Goal: Task Accomplishment & Management: Complete application form

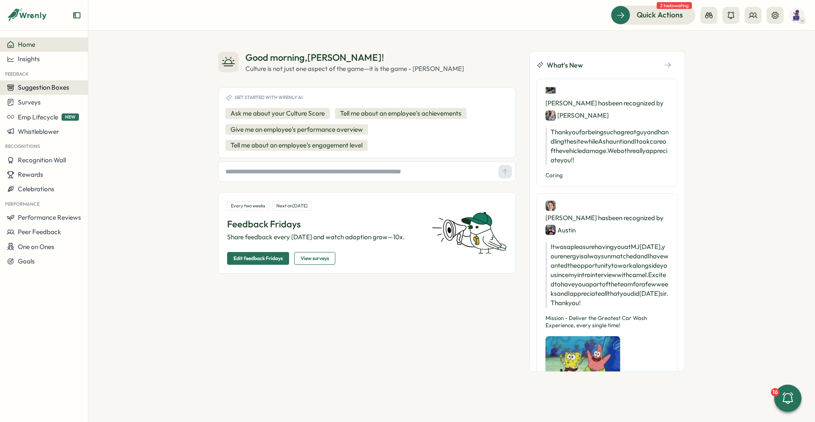
click at [58, 85] on span "Suggestion Boxes" at bounding box center [43, 87] width 51 height 8
click at [159, 42] on div "Good morning , [PERSON_NAME] ! Culture is not just one aspect of the game—it is…" at bounding box center [451, 226] width 727 height 391
click at [751, 14] on icon at bounding box center [753, 15] width 8 height 8
click at [762, 42] on div "Org Members" at bounding box center [753, 41] width 53 height 9
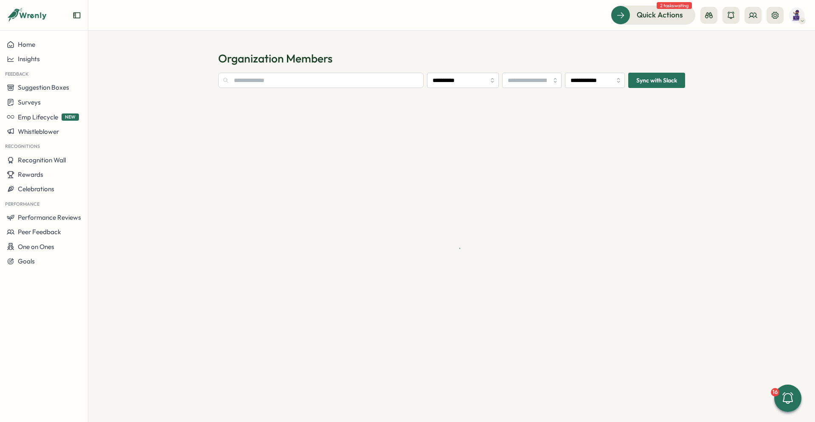
type input "**********"
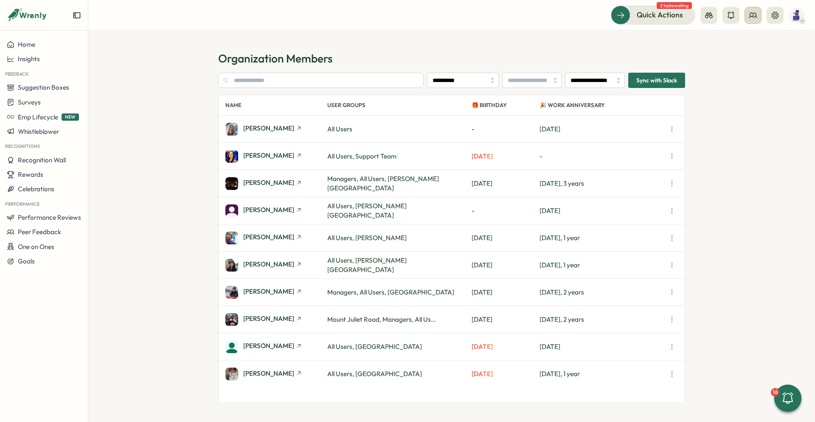
click at [749, 17] on icon at bounding box center [753, 15] width 8 height 8
click at [770, 59] on div "User Groups" at bounding box center [753, 57] width 53 height 9
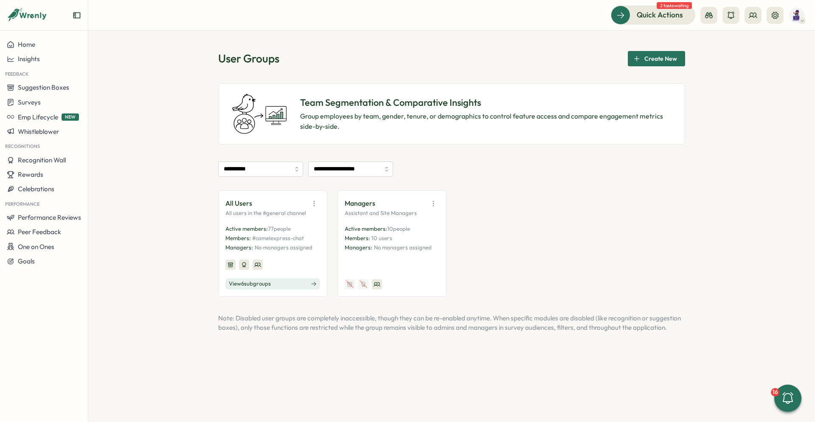
click at [290, 282] on button "View 6 sub groups" at bounding box center [272, 283] width 95 height 11
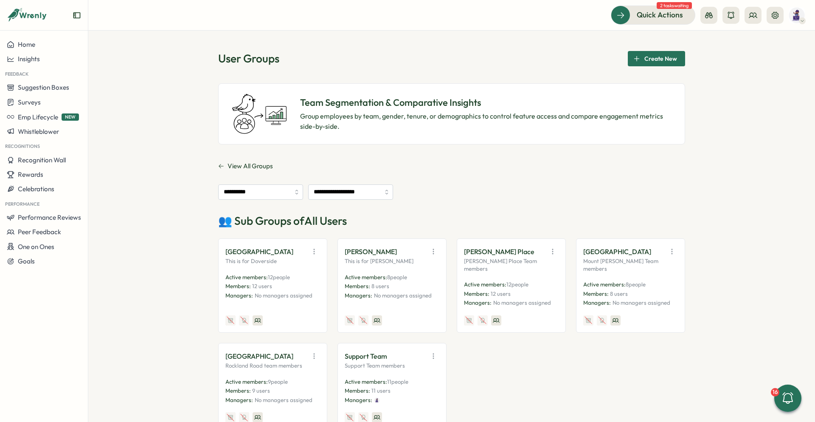
scroll to position [66, 0]
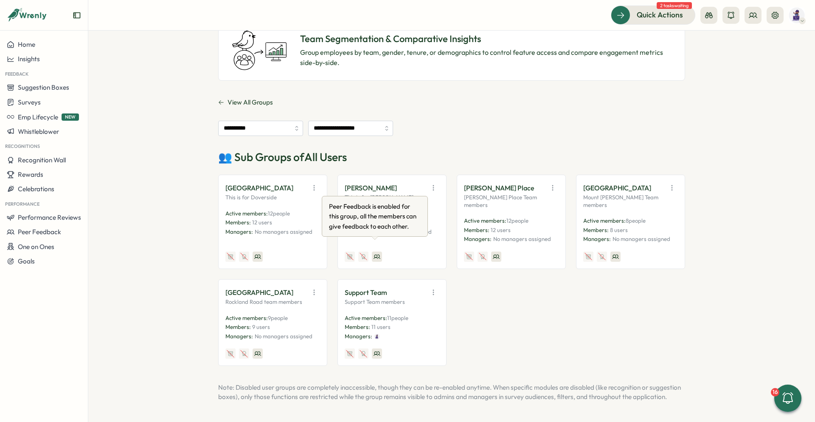
click at [376, 253] on icon at bounding box center [377, 256] width 7 height 7
click at [435, 186] on icon "button" at bounding box center [433, 187] width 8 height 8
click at [420, 216] on button "Edit" at bounding box center [411, 221] width 53 height 14
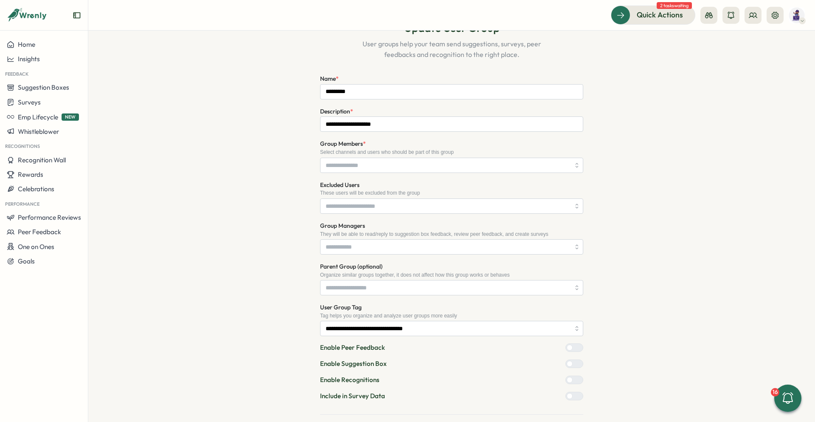
scroll to position [87, 0]
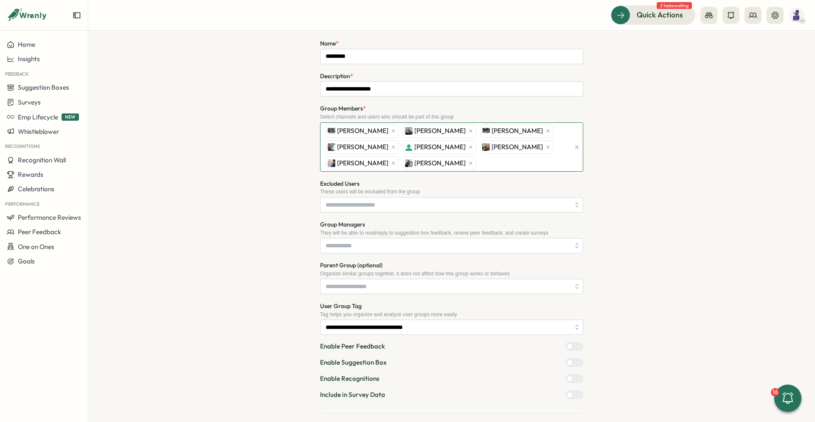
click at [476, 165] on div "Devyon Johnson SaMya Pratt Brandon Romagossa Ashawnti Shavers Wilson Velasquez …" at bounding box center [447, 147] width 247 height 48
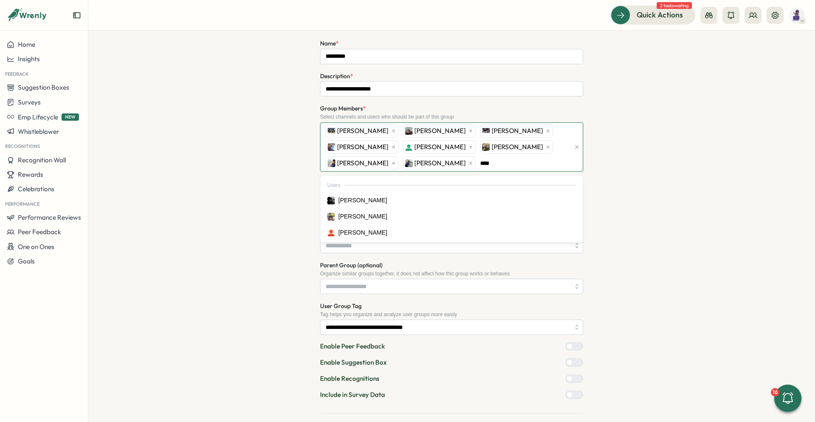
type input "*****"
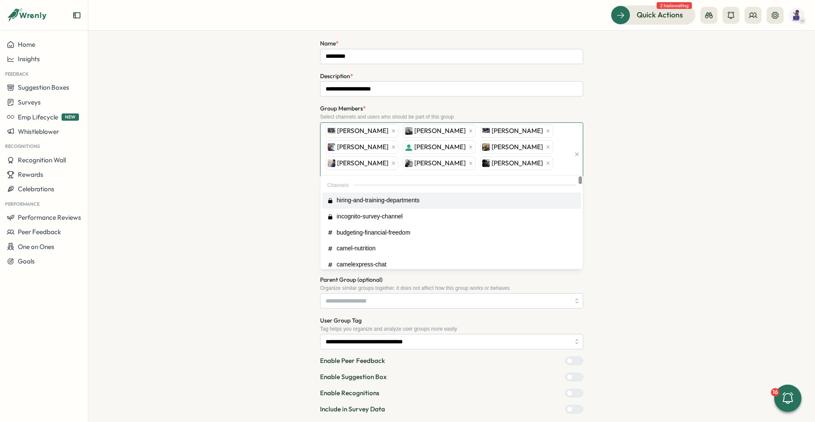
click at [533, 164] on div "Devyon Johnson SaMya Pratt Brandon Romagossa Ashawnti Shavers Wilson Velasquez …" at bounding box center [447, 154] width 247 height 63
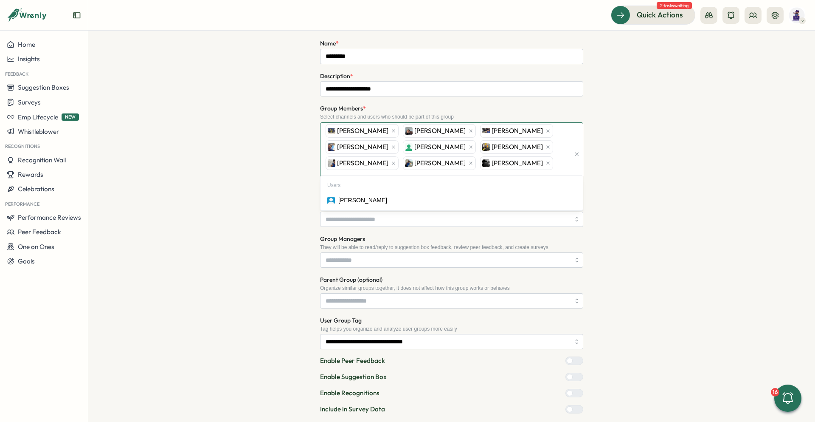
type input "***"
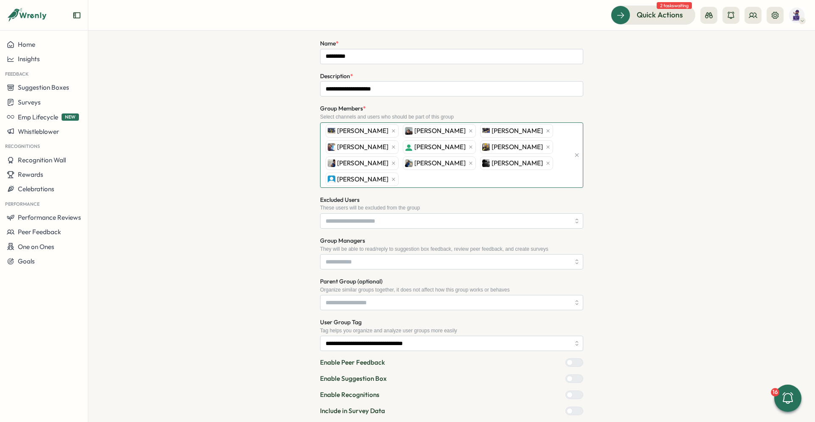
click at [526, 179] on div "Devyon Johnson SaMya Pratt Brandon Romagossa Ashawnti Shavers Wilson Velasquez …" at bounding box center [447, 155] width 247 height 65
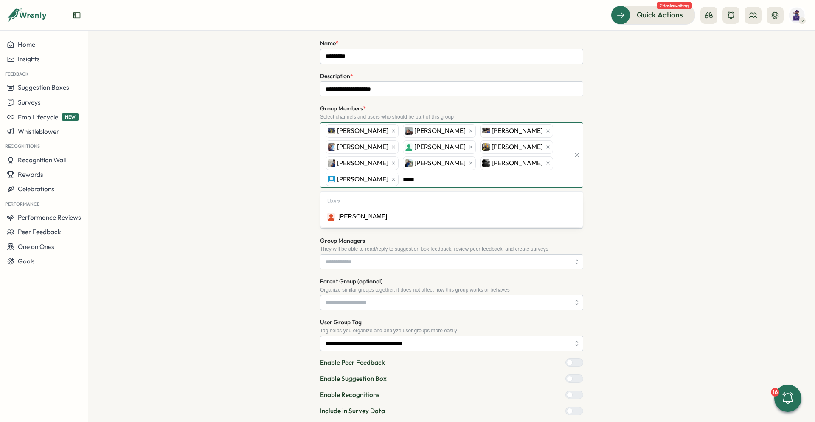
type input "******"
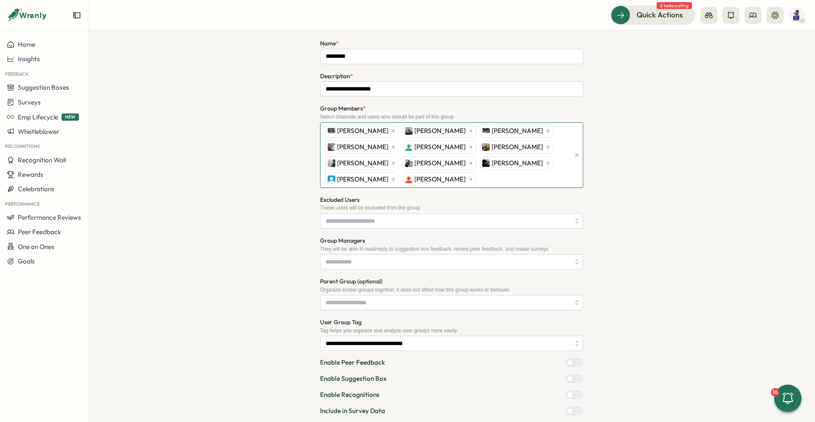
click at [475, 177] on div "Devyon Johnson SaMya Pratt Brandon Romagossa Ashawnti Shavers Wilson Velasquez …" at bounding box center [447, 155] width 247 height 65
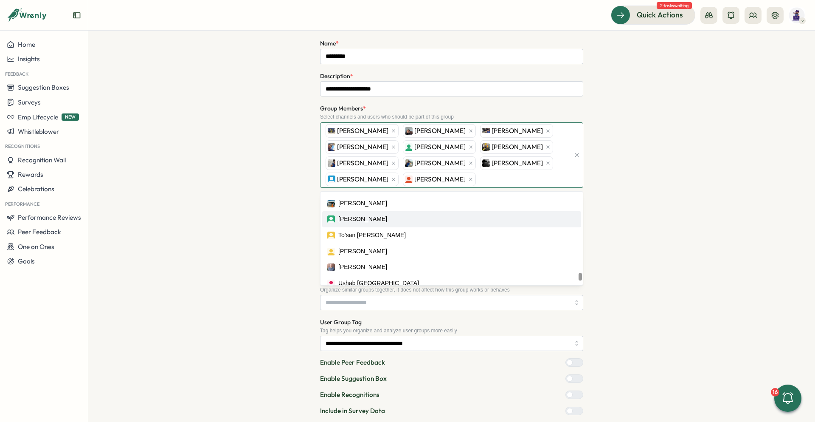
scroll to position [1274, 0]
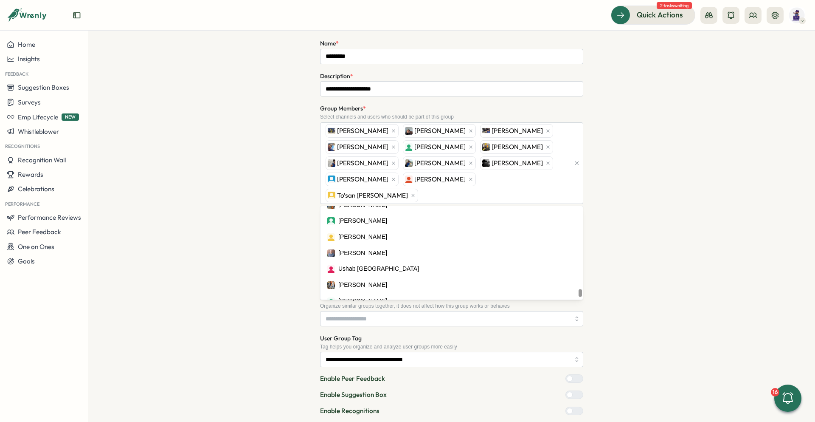
click at [634, 202] on div "**********" at bounding box center [452, 224] width 700 height 499
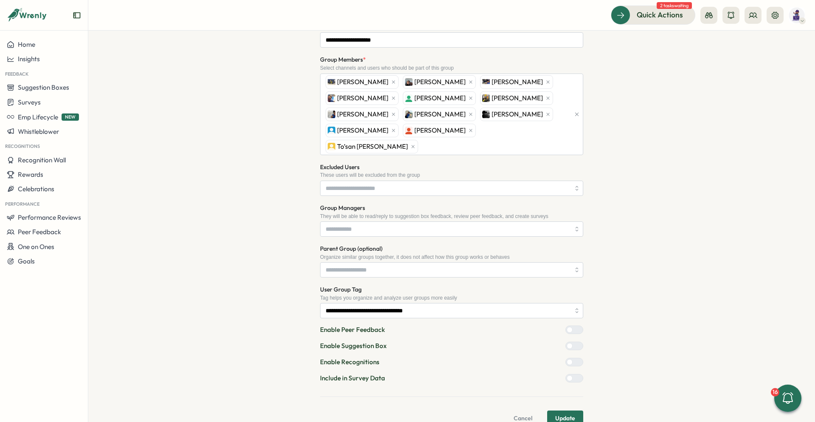
scroll to position [137, 0]
click at [566, 409] on span "Update" at bounding box center [565, 416] width 20 height 14
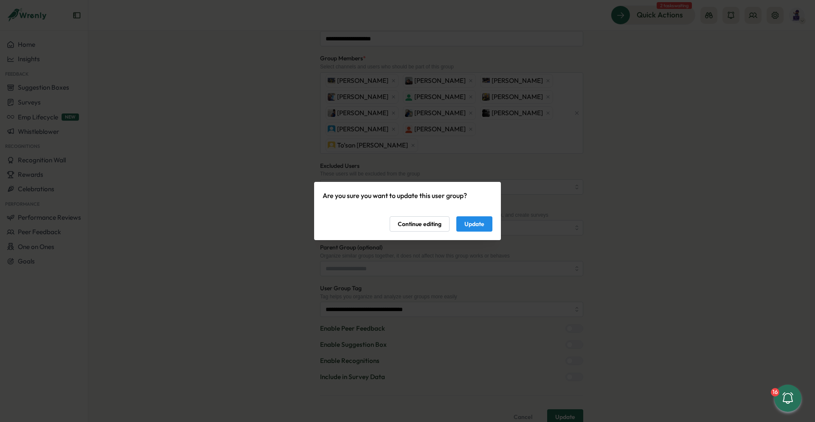
click at [480, 224] on span "Update" at bounding box center [474, 224] width 20 height 14
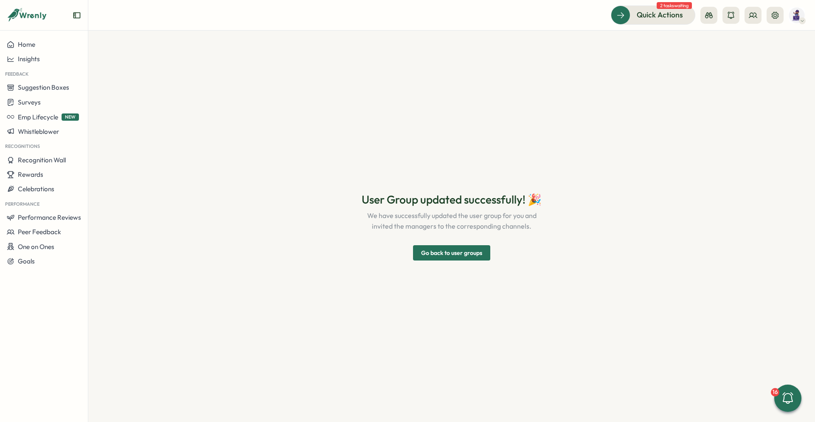
scroll to position [0, 0]
click at [650, 180] on section "User Group updated successfully! 🎉 We have successfully updated the user group …" at bounding box center [451, 226] width 727 height 391
drag, startPoint x: 479, startPoint y: 249, endPoint x: 497, endPoint y: 233, distance: 23.8
click at [479, 249] on span "Go back to user groups" at bounding box center [451, 252] width 61 height 14
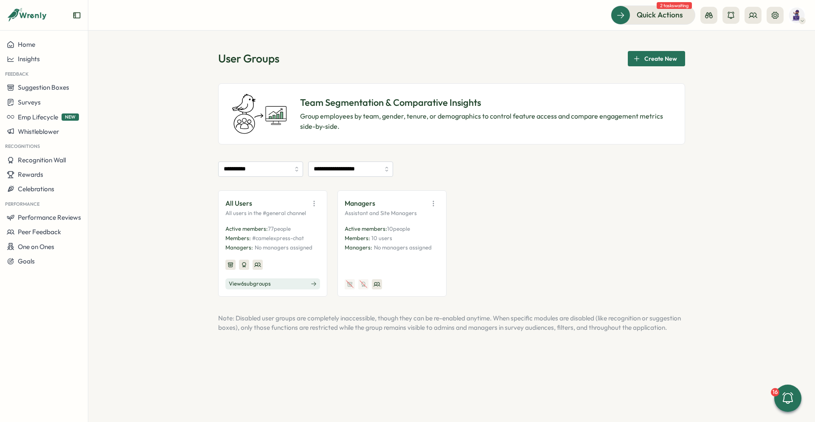
click at [311, 284] on icon at bounding box center [314, 284] width 6 height 6
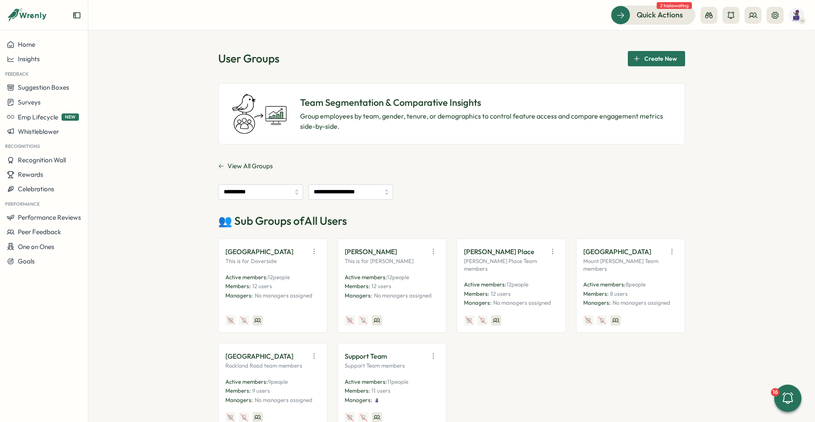
click at [254, 317] on icon at bounding box center [257, 320] width 7 height 7
click at [27, 60] on span "Insights" at bounding box center [29, 59] width 22 height 8
click at [313, 253] on icon "button" at bounding box center [314, 251] width 8 height 8
drag, startPoint x: 290, startPoint y: 286, endPoint x: 296, endPoint y: 280, distance: 8.7
click at [290, 286] on button "Edit" at bounding box center [292, 284] width 53 height 14
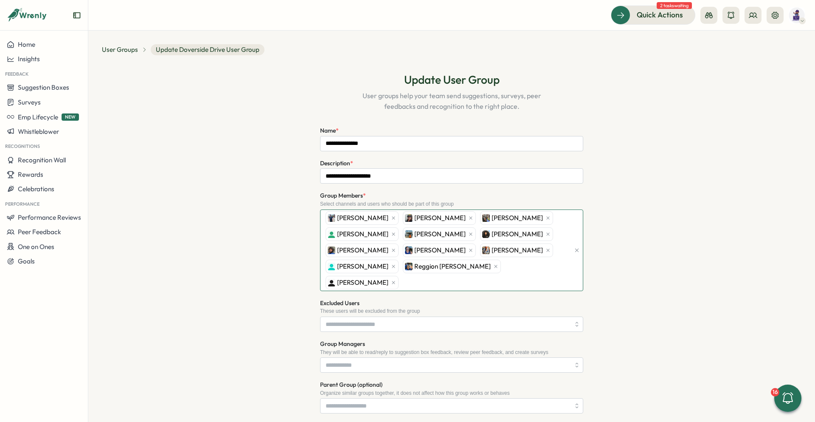
click at [553, 267] on div "James malone Crystal Johnson Jahan Beal Jesus perez sanchez Shaquan King Kendri…" at bounding box center [447, 250] width 247 height 81
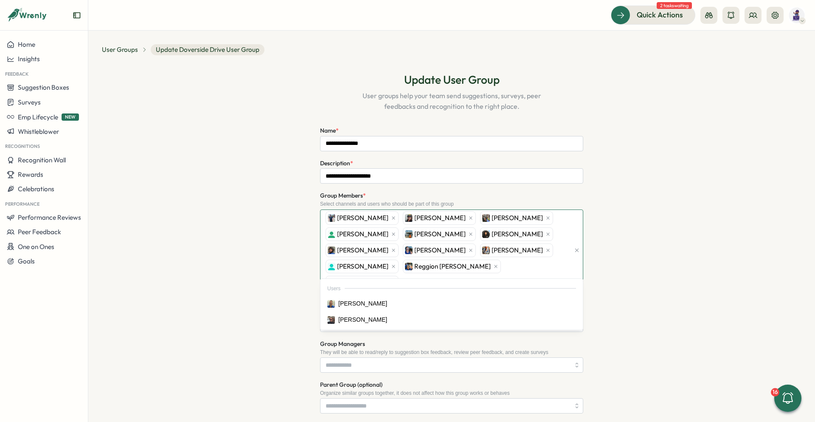
type input "***"
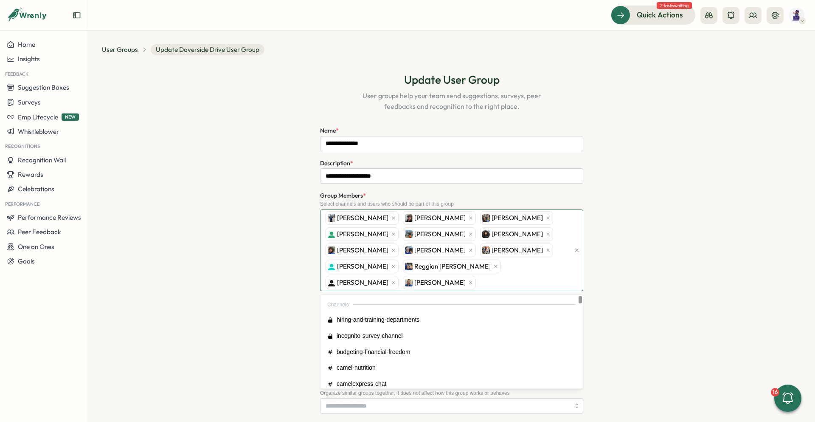
click at [514, 283] on div "James malone Crystal Johnson Jahan Beal Jesus perez sanchez Shaquan King Kendri…" at bounding box center [447, 250] width 247 height 81
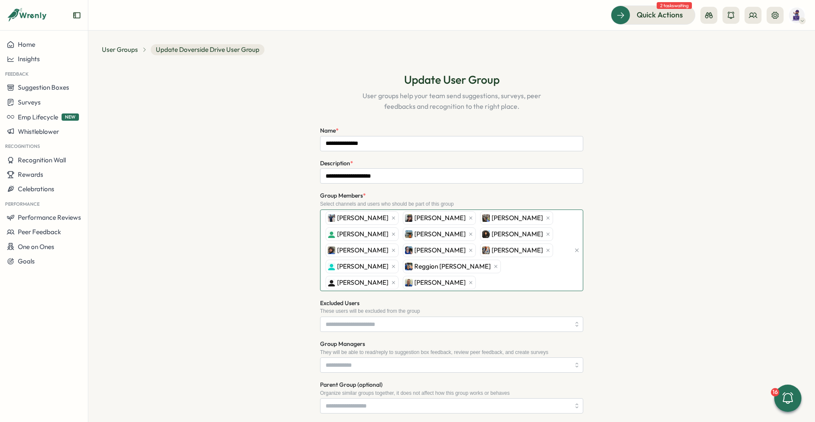
click at [514, 283] on div "James malone Crystal Johnson Jahan Beal Jesus perez sanchez Shaquan King Kendri…" at bounding box center [447, 250] width 247 height 81
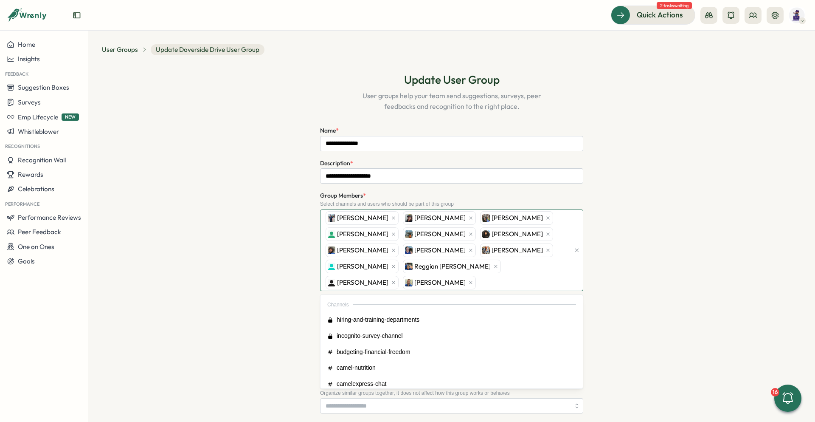
click at [514, 283] on div "James malone Crystal Johnson Jahan Beal Jesus perez sanchez Shaquan King Kendri…" at bounding box center [447, 250] width 247 height 81
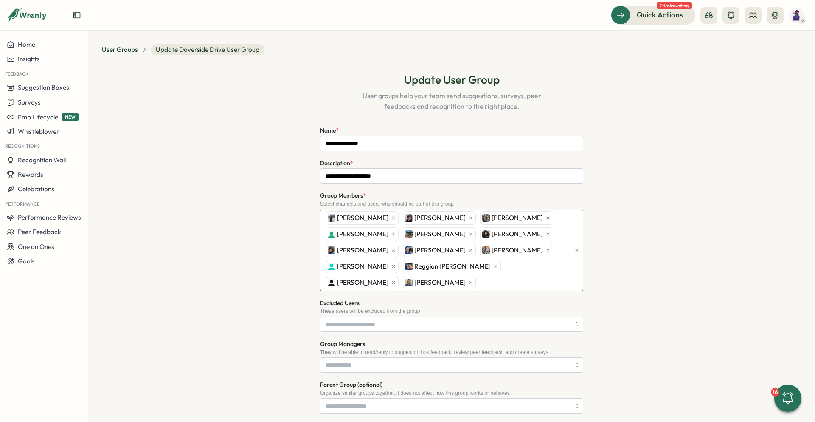
click at [464, 281] on div "James malone Crystal Johnson Jahan Beal Jesus perez sanchez Shaquan King Kendri…" at bounding box center [447, 250] width 247 height 81
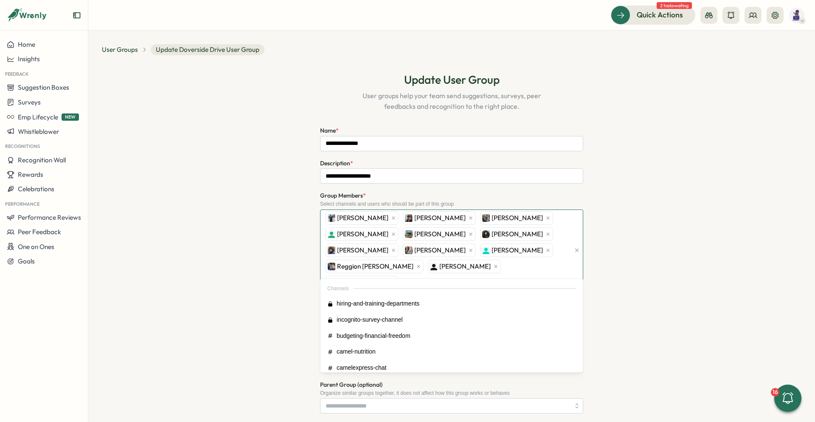
click at [522, 267] on div "James malone Crystal Johnson Jahan Beal Jesus perez sanchez Shaquan King Kendri…" at bounding box center [447, 250] width 247 height 81
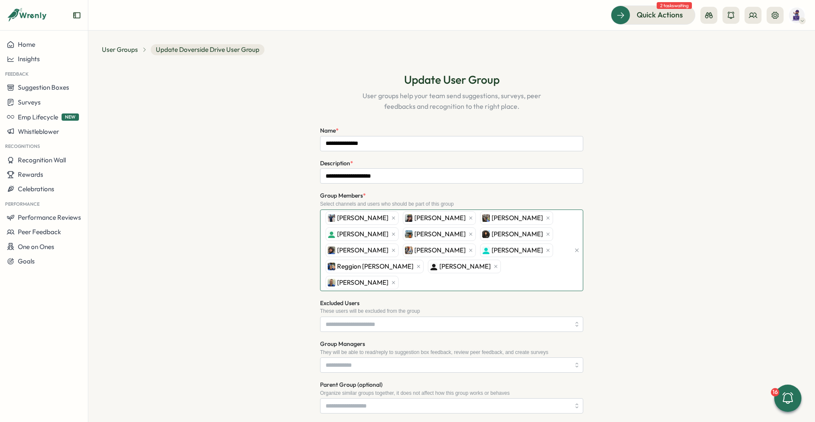
click at [522, 267] on div "James malone Crystal Johnson Jahan Beal Jesus perez sanchez Shaquan King Kendri…" at bounding box center [447, 250] width 247 height 81
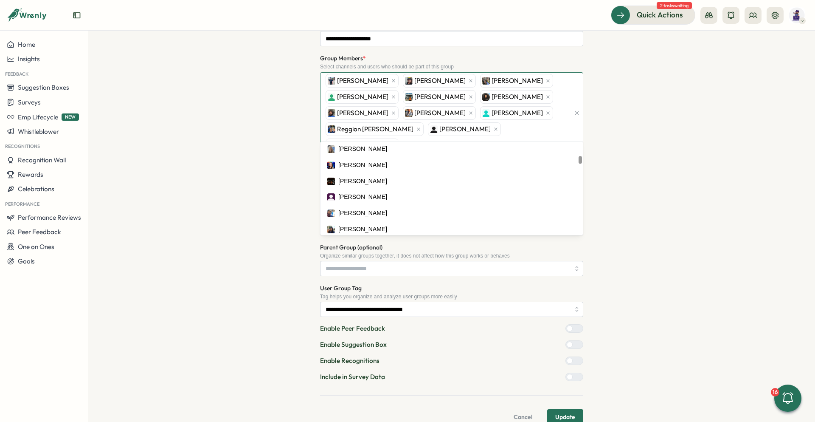
scroll to position [212, 0]
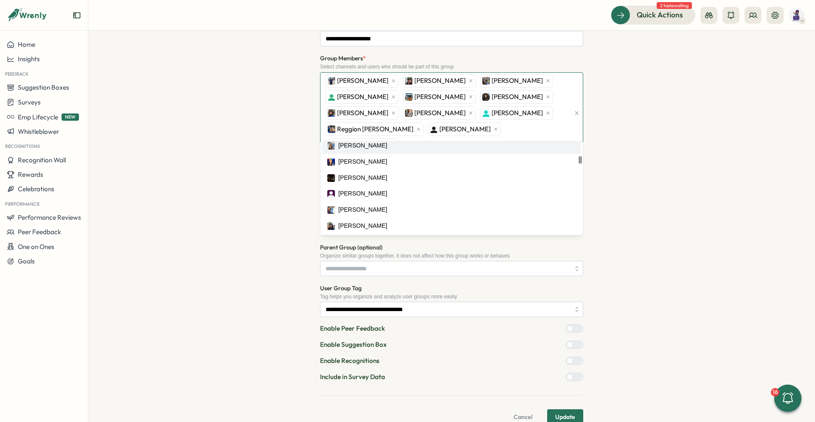
click at [520, 128] on div "James malone Crystal Johnson Jahan Beal Jesus perez sanchez Shaquan King Kendri…" at bounding box center [447, 113] width 247 height 81
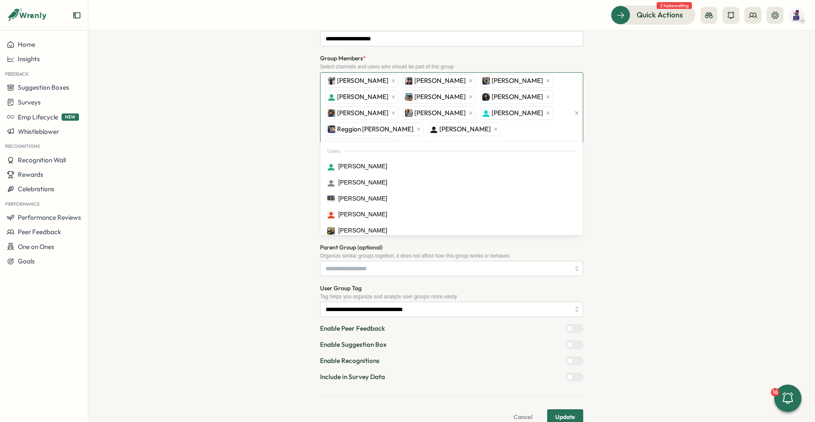
type input "**"
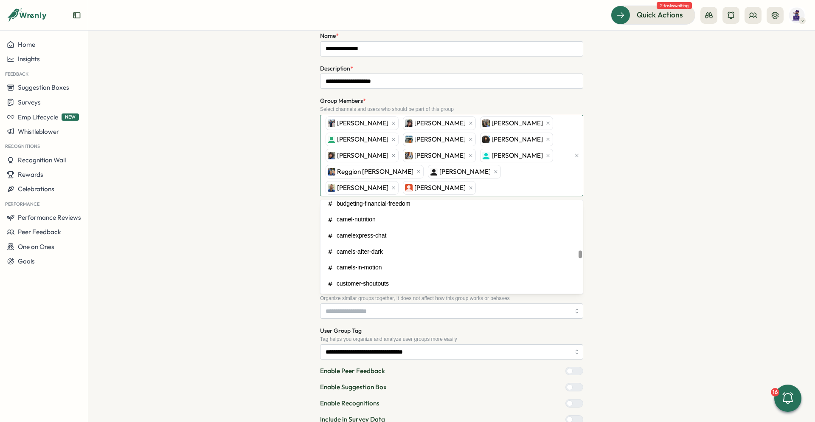
scroll to position [757, 0]
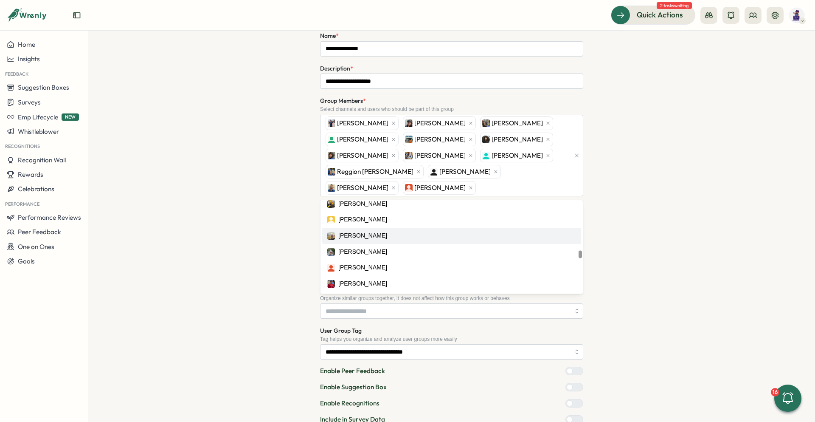
click at [640, 191] on div "**********" at bounding box center [452, 216] width 700 height 499
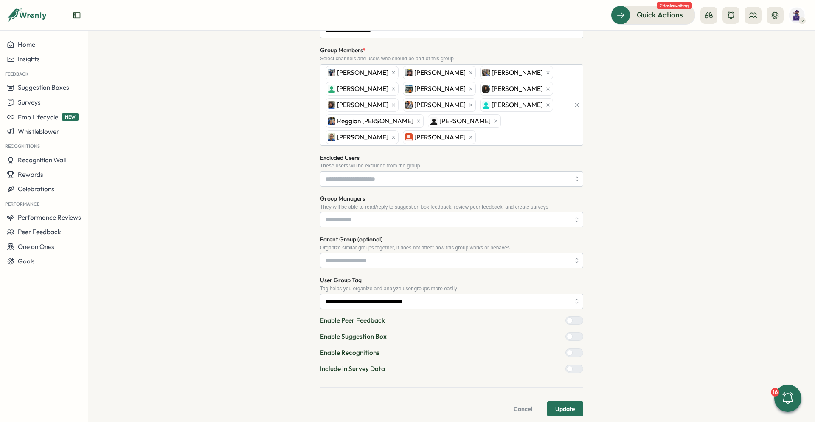
scroll to position [153, 0]
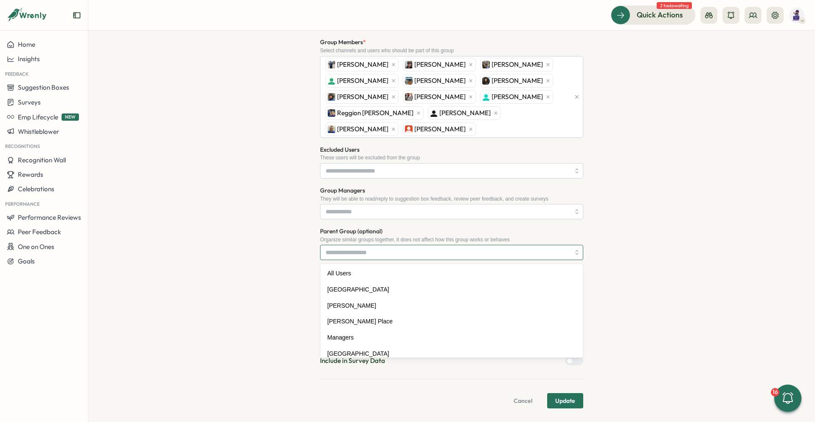
click at [426, 256] on input "Parent Group (optional)" at bounding box center [451, 252] width 263 height 15
type input "*********"
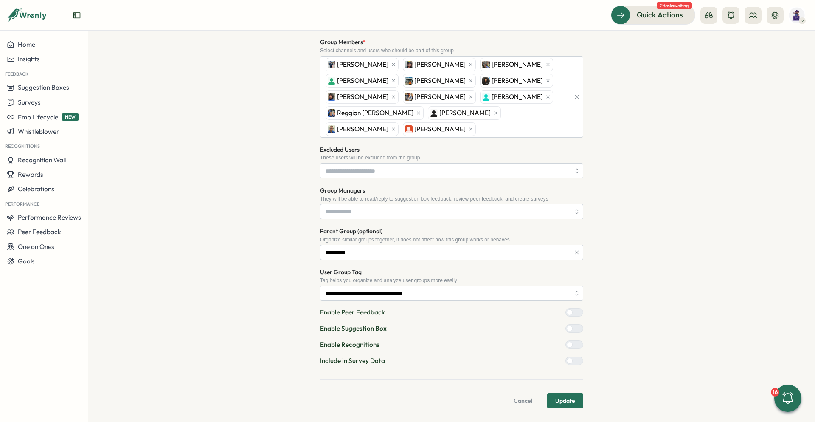
click at [675, 234] on div "**********" at bounding box center [452, 158] width 700 height 499
click at [565, 398] on span "Update" at bounding box center [565, 400] width 20 height 14
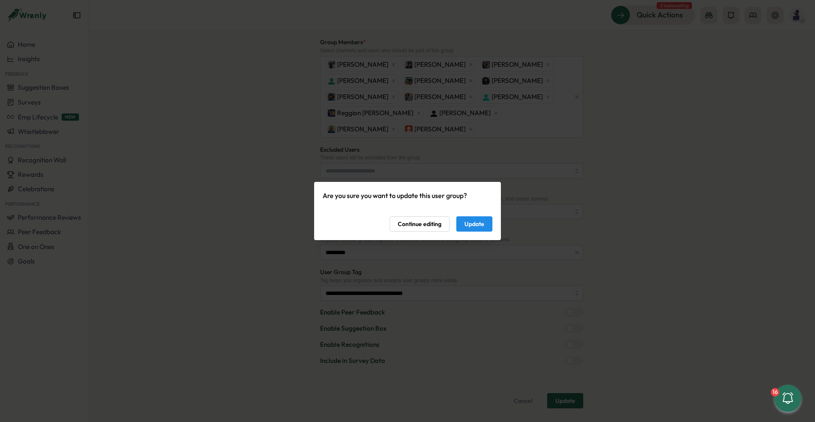
click at [478, 220] on span "Update" at bounding box center [474, 224] width 20 height 14
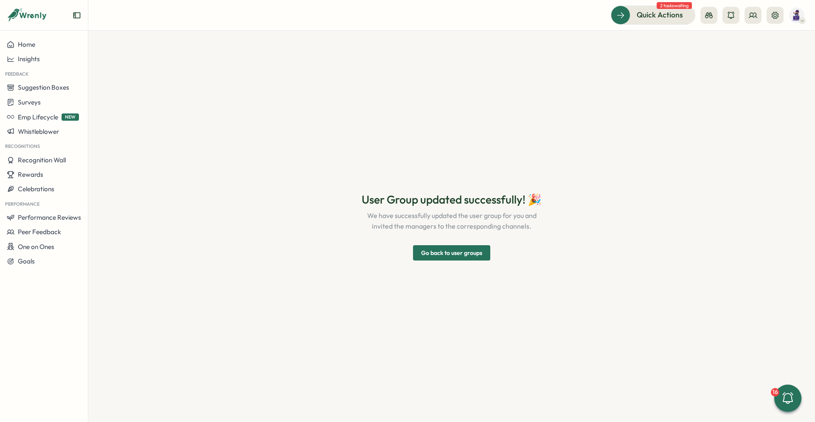
scroll to position [0, 0]
click at [476, 255] on span "Go back to user groups" at bounding box center [451, 252] width 61 height 14
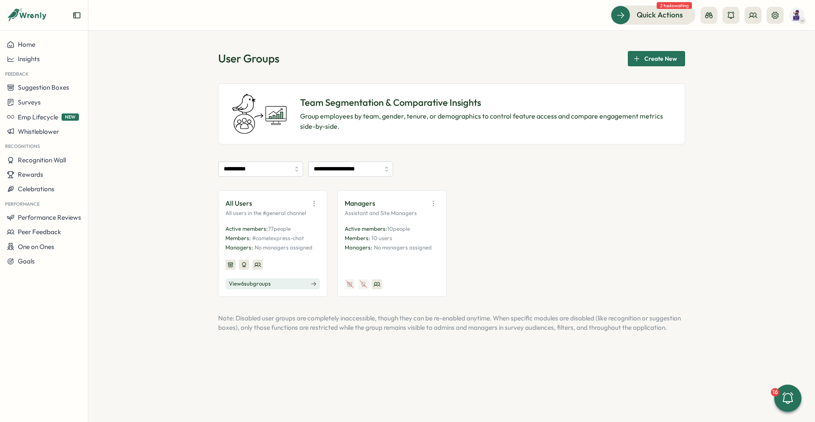
click at [280, 283] on button "View 6 sub groups" at bounding box center [272, 283] width 95 height 11
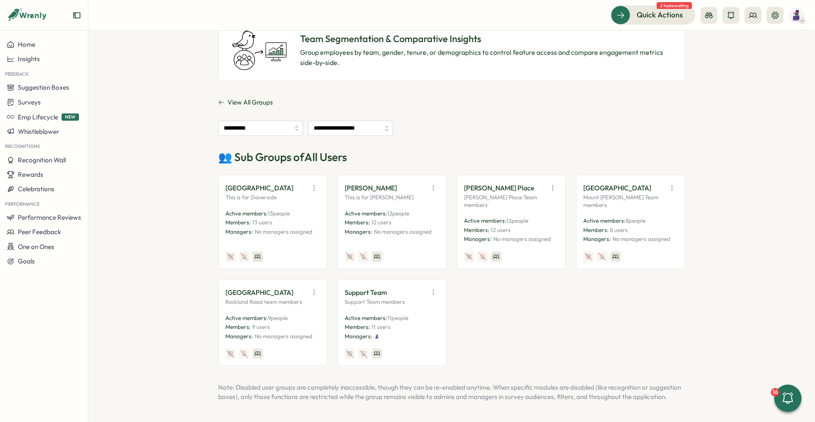
scroll to position [66, 0]
click at [310, 288] on icon "button" at bounding box center [314, 292] width 8 height 8
click at [296, 318] on button "Edit" at bounding box center [292, 325] width 53 height 14
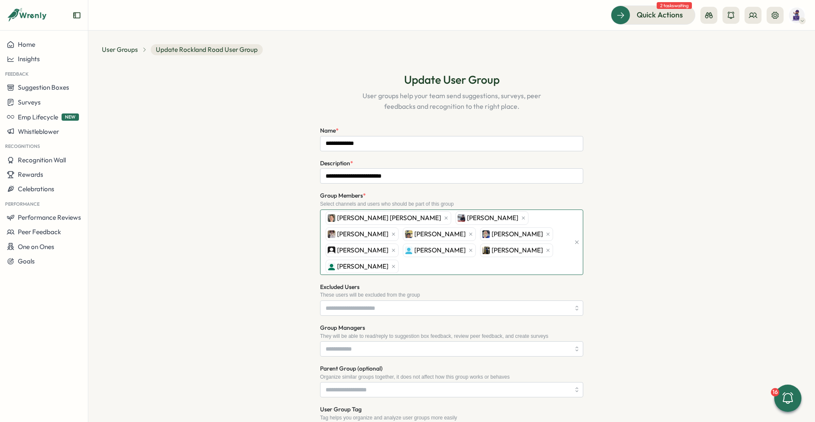
click at [525, 246] on div "Gary Austin Hogue Austin Murdock Beck Gonzalez David Saldana Macie Radcliffe Ri…" at bounding box center [447, 242] width 247 height 65
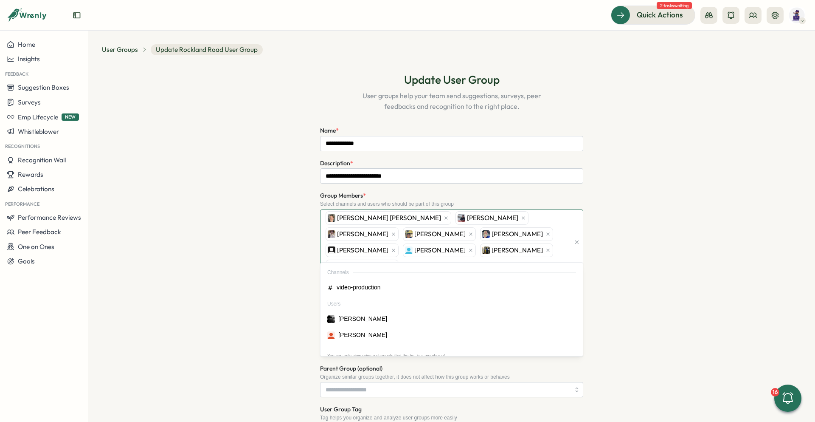
type input "*"
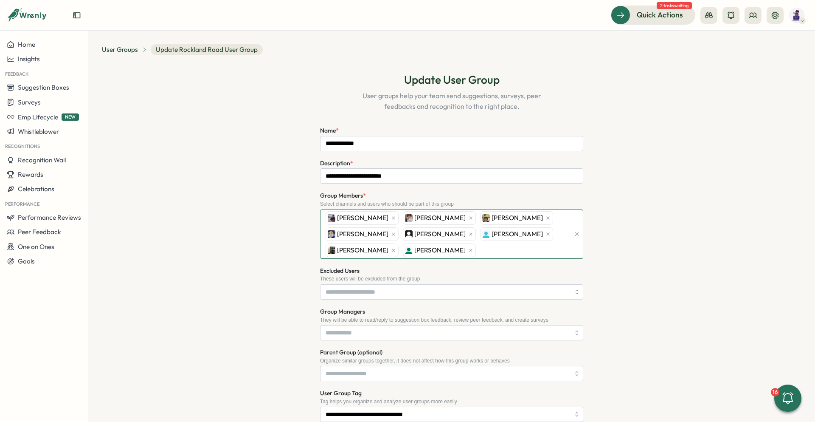
click at [439, 255] on div "Austin Murdock Beck Gonzalez David Saldana Macie Radcliffe Richie Lee Caleb Ros…" at bounding box center [447, 234] width 247 height 48
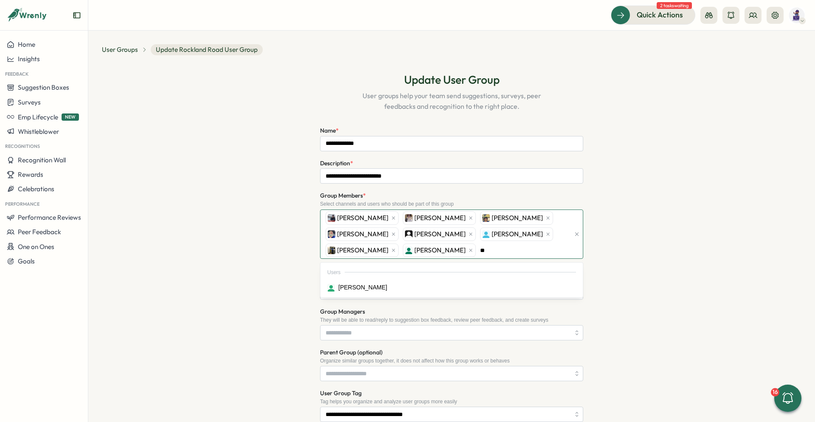
type input "***"
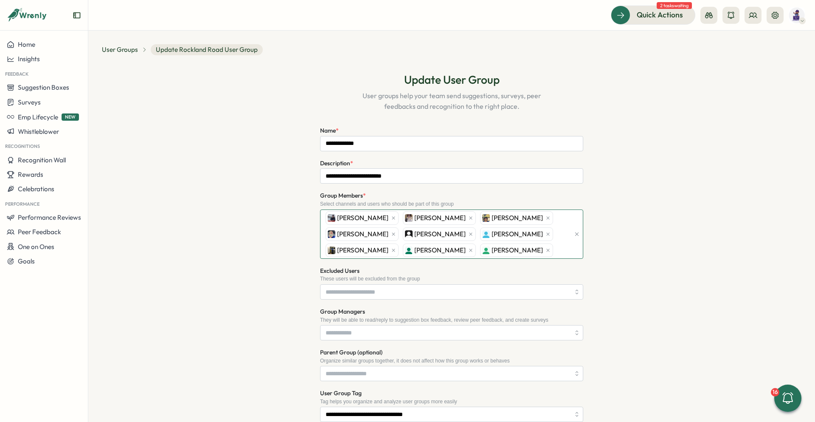
click at [473, 252] on div "Austin Murdock Beck Gonzalez David Saldana Macie Radcliffe Richie Lee Caleb Ros…" at bounding box center [447, 234] width 247 height 48
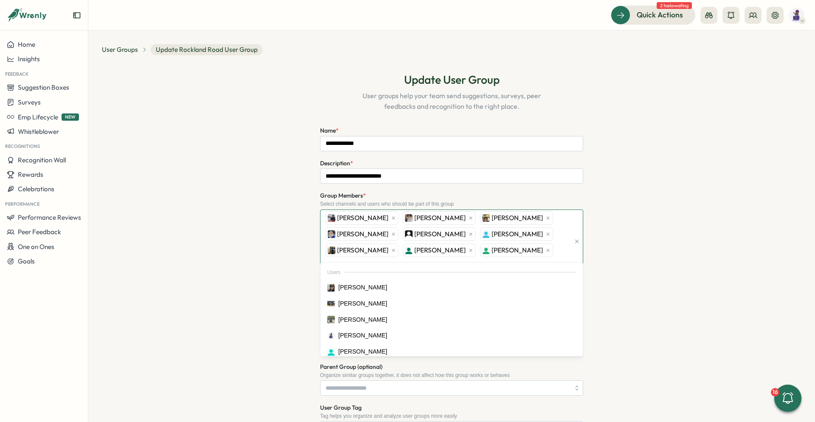
type input "****"
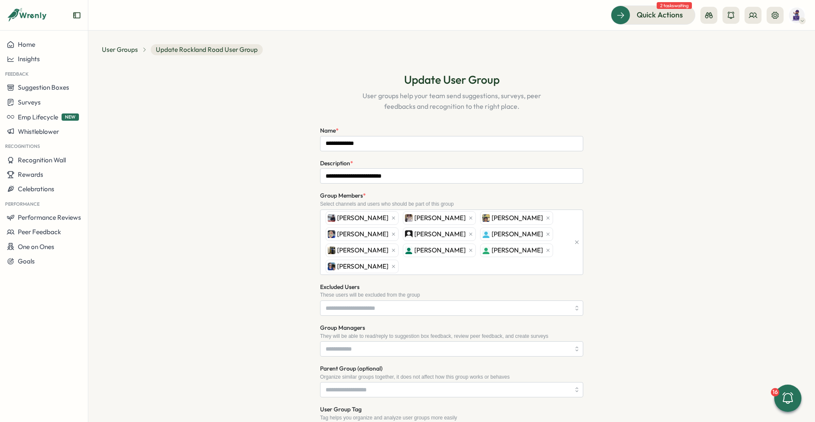
click at [658, 247] on div "**********" at bounding box center [452, 303] width 700 height 483
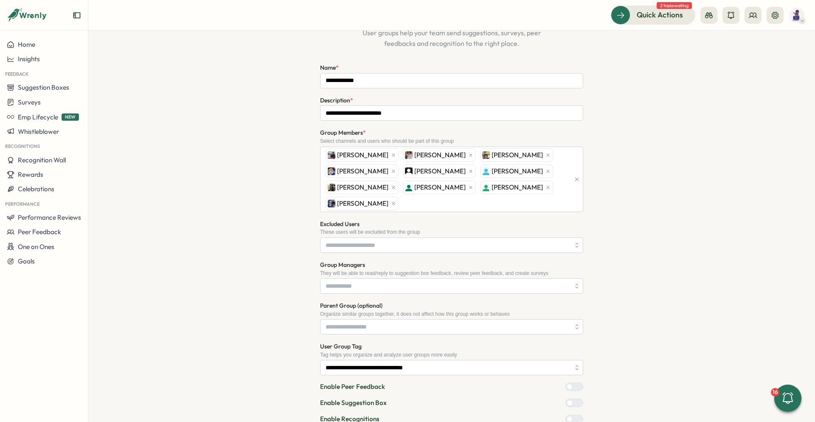
scroll to position [121, 0]
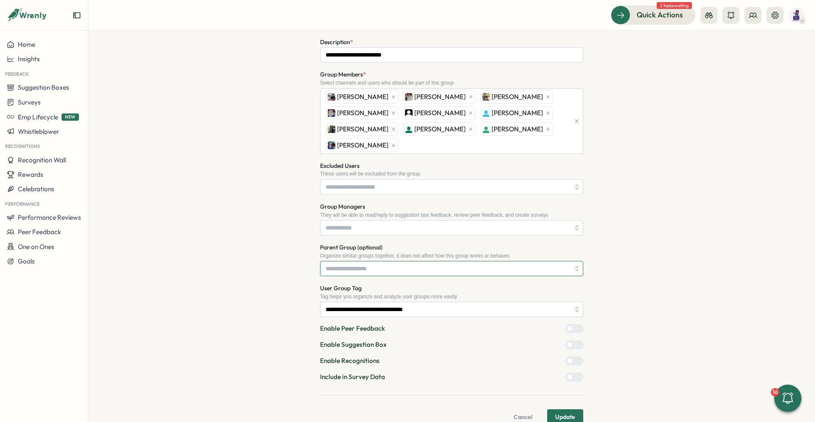
click at [419, 261] on input "Parent Group (optional)" at bounding box center [451, 268] width 263 height 15
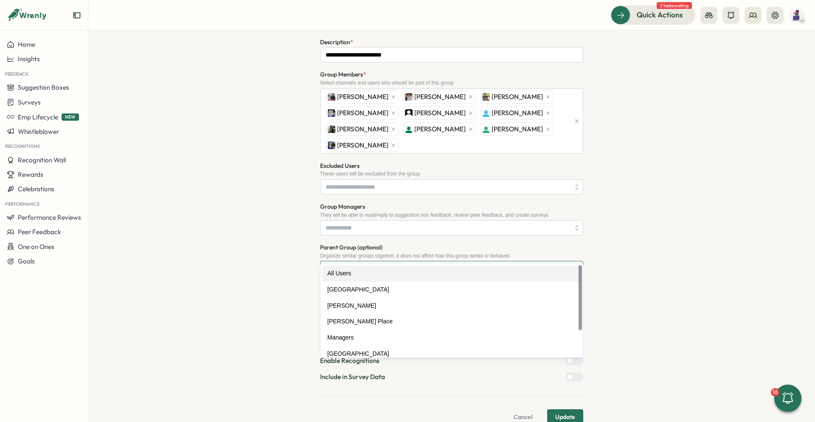
type input "*********"
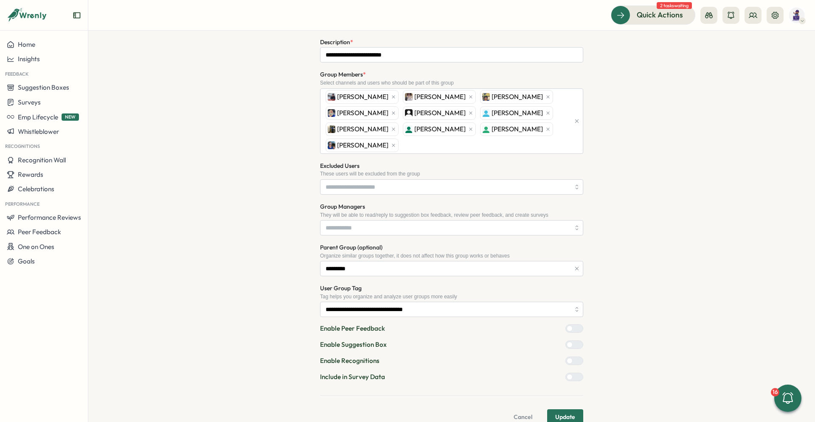
click at [628, 246] on div "**********" at bounding box center [452, 182] width 700 height 483
click at [570, 409] on span "Update" at bounding box center [565, 416] width 20 height 14
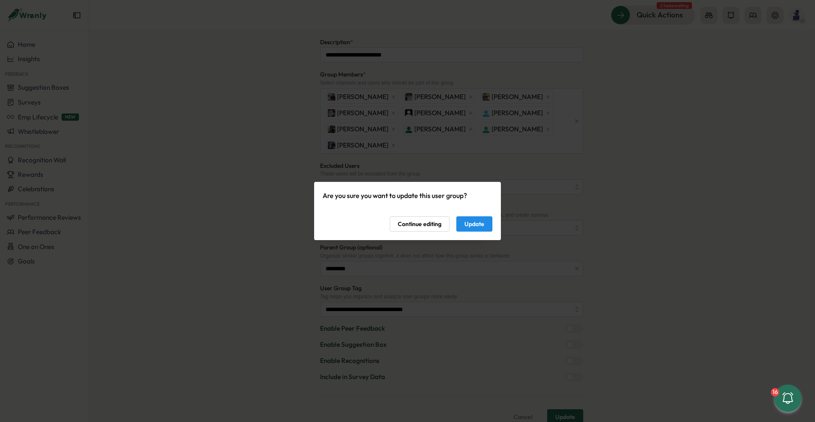
click at [476, 225] on span "Update" at bounding box center [474, 224] width 20 height 14
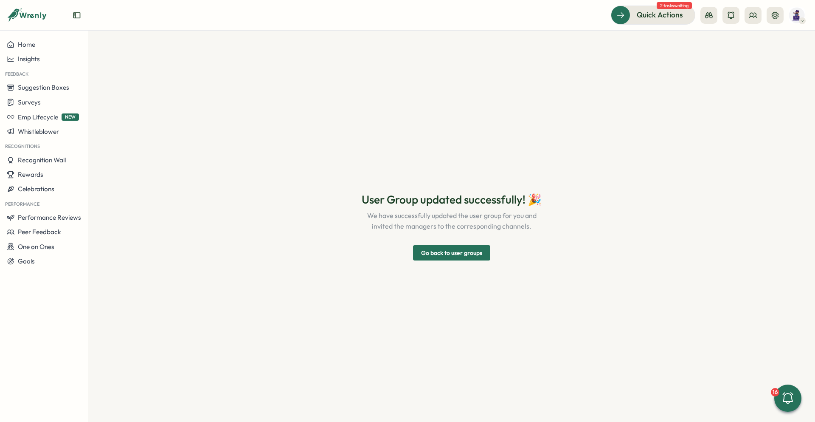
scroll to position [0, 0]
drag, startPoint x: 464, startPoint y: 248, endPoint x: 468, endPoint y: 244, distance: 6.3
click at [464, 248] on span "Go back to user groups" at bounding box center [451, 252] width 61 height 14
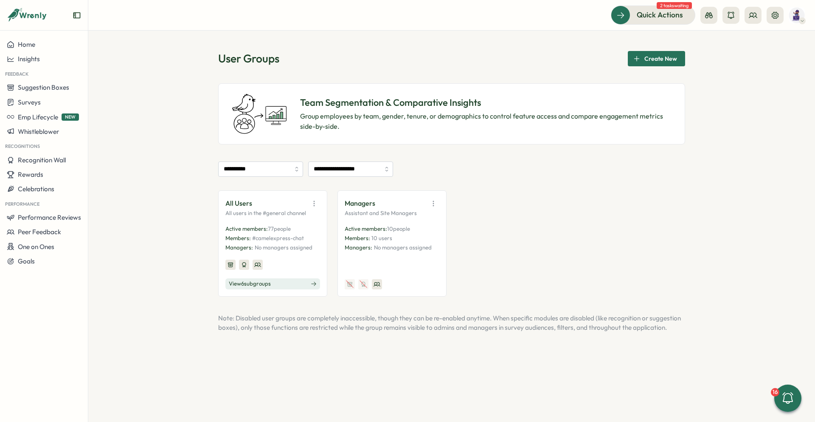
click at [304, 282] on button "View 6 sub groups" at bounding box center [272, 283] width 95 height 11
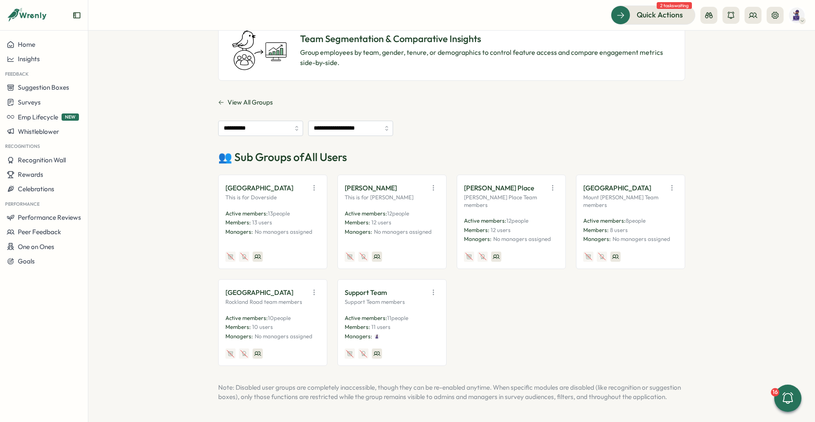
scroll to position [66, 0]
click at [669, 186] on icon "button" at bounding box center [672, 187] width 8 height 8
click at [651, 217] on button "Edit" at bounding box center [650, 221] width 53 height 14
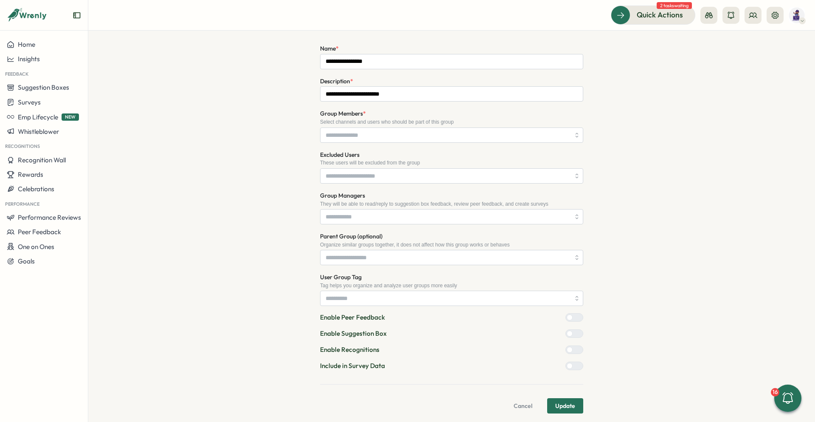
scroll to position [87, 0]
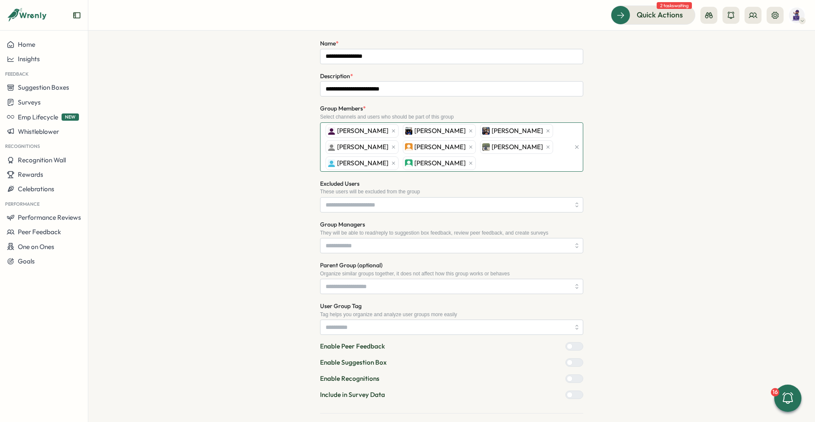
click at [484, 167] on div "Maddox Berry Joshua Rios Austin Murphy Darius Rhodes Jr Elliot Wilson John Andy…" at bounding box center [447, 147] width 247 height 48
type input "*"
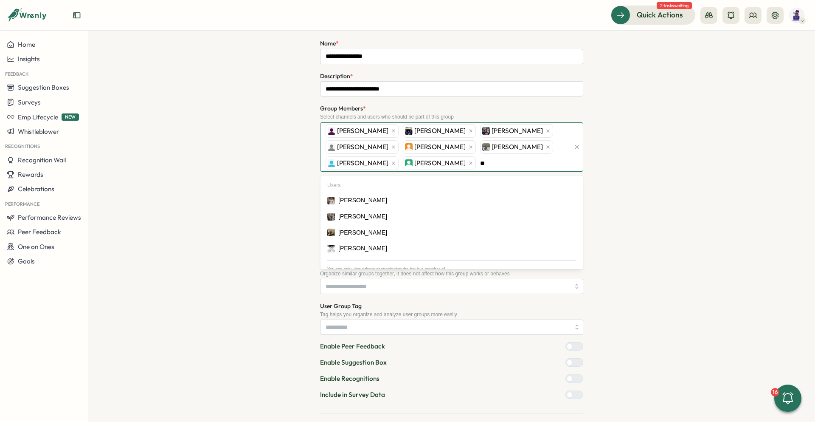
type input "*"
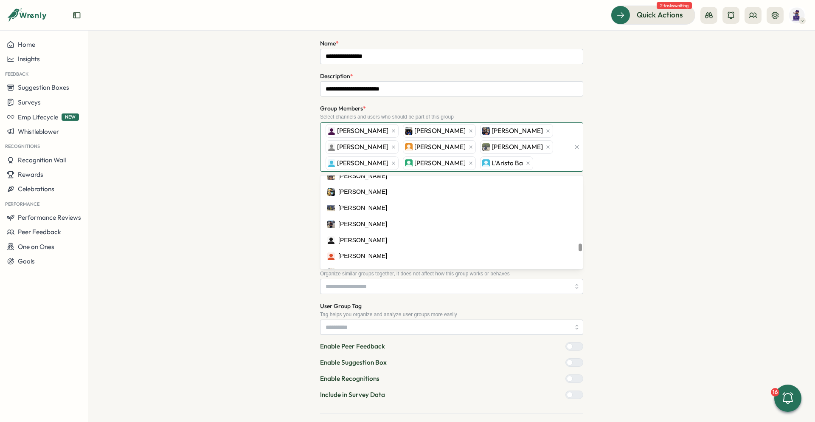
scroll to position [1080, 0]
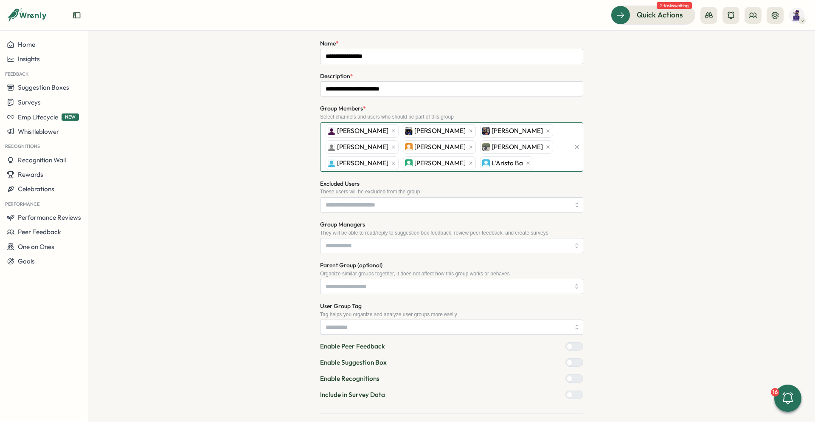
click at [527, 164] on div "Maddox Berry Joshua Rios Austin Murphy Darius Rhodes Jr Elliot Wilson John Andy…" at bounding box center [447, 147] width 247 height 48
click at [528, 164] on div "Maddox Berry Joshua Rios Austin Murphy Darius Rhodes Jr Elliot Wilson John Andy…" at bounding box center [447, 147] width 247 height 48
click at [492, 163] on div "Maddox Berry Austin Murphy Darius Rhodes Jr Elliot Wilson John Andy Montoya Ian…" at bounding box center [447, 147] width 247 height 48
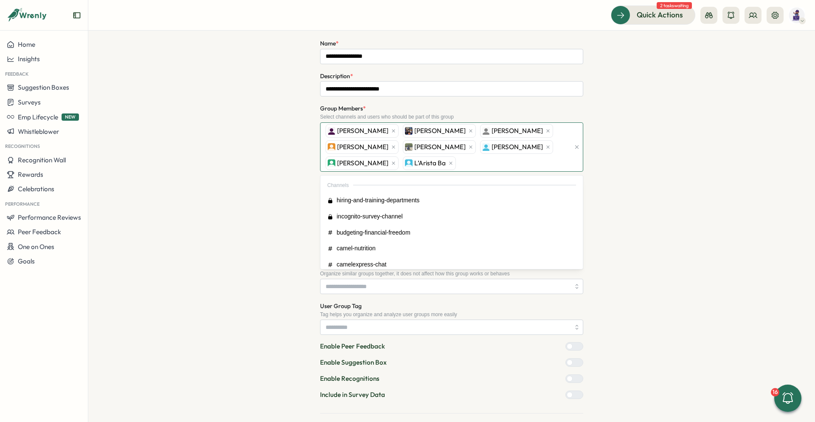
click at [490, 164] on div "Maddox Berry Austin Murphy Darius Rhodes Jr Elliot Wilson John Andy Montoya Ian…" at bounding box center [447, 147] width 247 height 48
click at [532, 163] on div "Maddox Berry Austin Murphy Darius Rhodes Jr Elliot Wilson John Andy Montoya Ian…" at bounding box center [447, 147] width 247 height 48
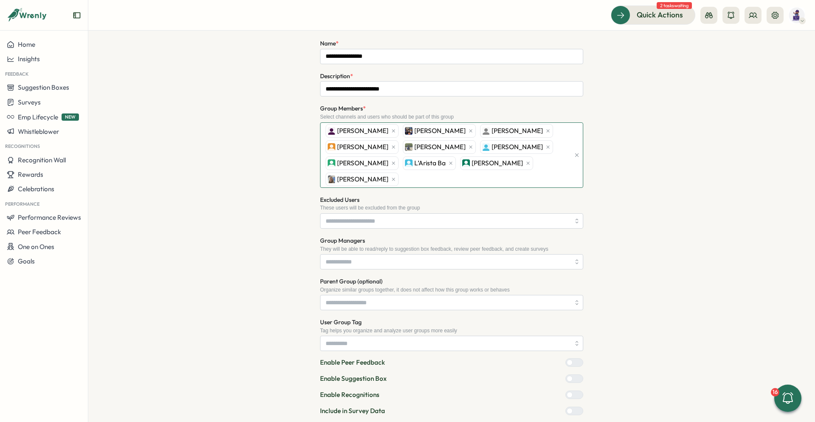
click at [493, 179] on div "Maddox Berry Austin Murphy Darius Rhodes Jr Elliot Wilson John Andy Montoya Ian…" at bounding box center [447, 155] width 247 height 65
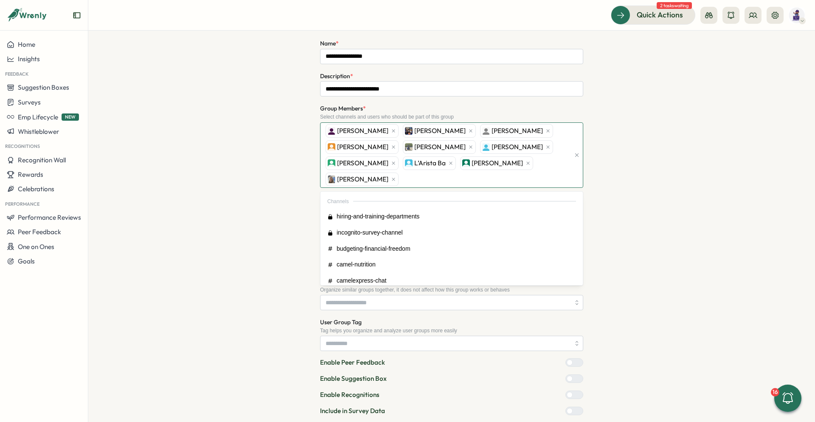
type input "*"
type input "******"
click at [613, 168] on div "**********" at bounding box center [452, 216] width 700 height 483
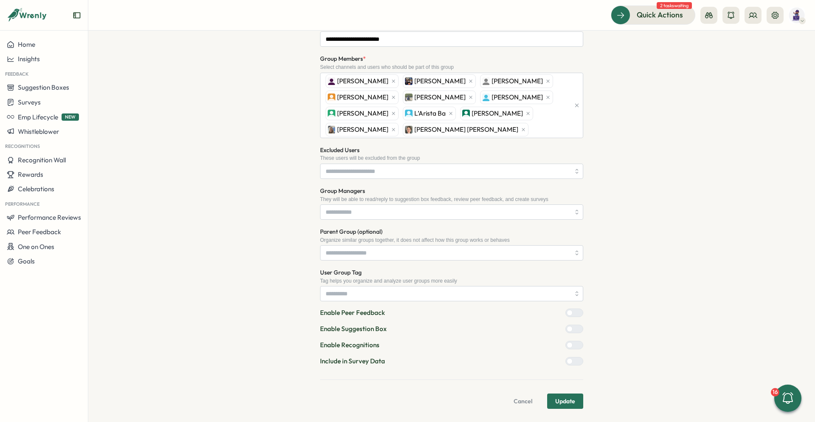
scroll to position [137, 0]
click at [559, 397] on span "Update" at bounding box center [565, 400] width 20 height 14
click at [420, 292] on input "User Group Tag" at bounding box center [451, 292] width 263 height 15
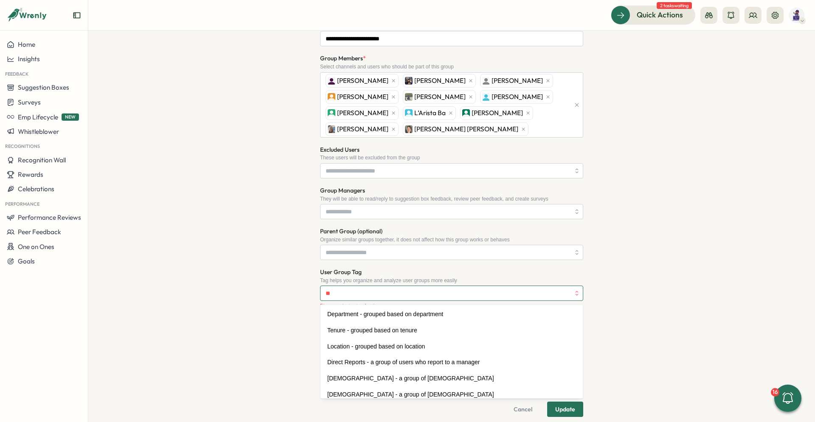
type input "***"
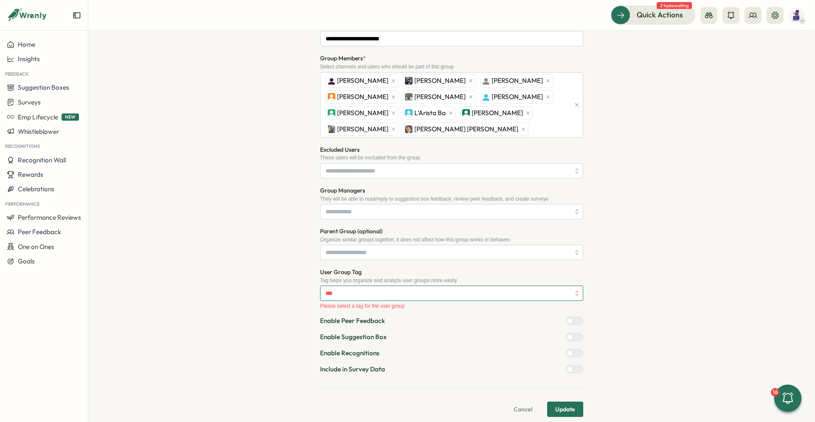
drag, startPoint x: 364, startPoint y: 293, endPoint x: 286, endPoint y: 287, distance: 78.3
click at [286, 287] on div "**********" at bounding box center [452, 171] width 700 height 492
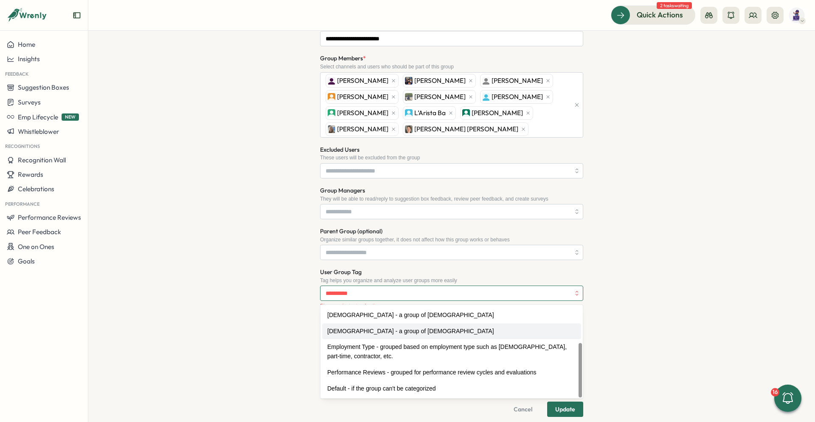
scroll to position [21, 0]
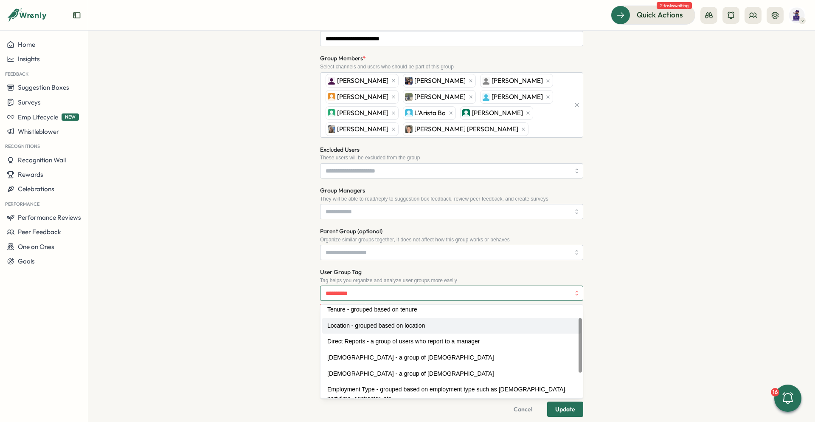
type input "**********"
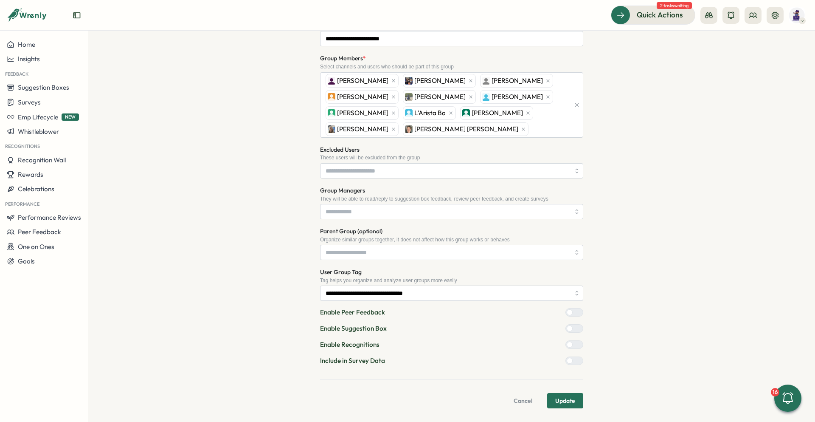
click at [647, 290] on div "**********" at bounding box center [452, 166] width 700 height 483
click at [562, 402] on span "Update" at bounding box center [565, 400] width 20 height 14
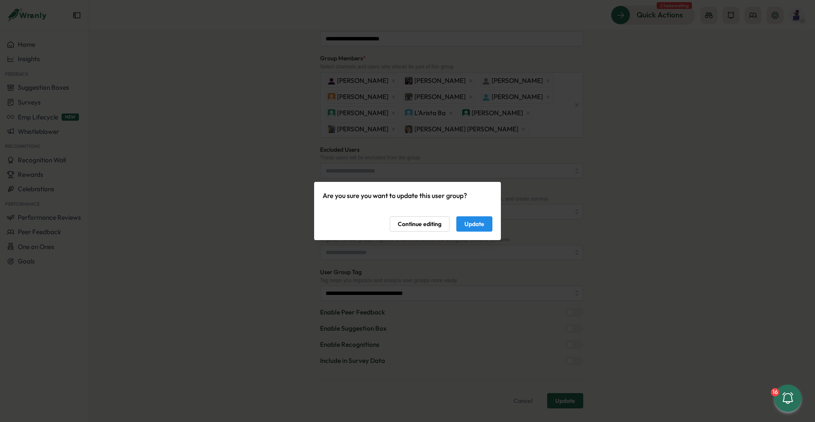
click at [485, 221] on button "Update" at bounding box center [474, 223] width 36 height 15
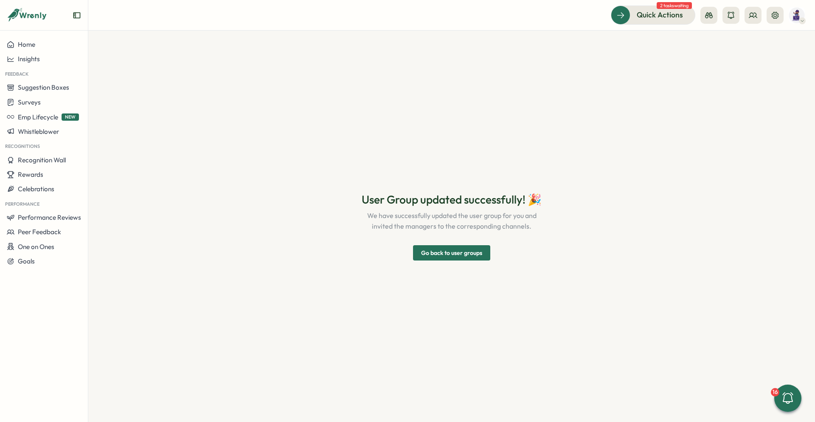
scroll to position [0, 0]
click at [461, 250] on span "Go back to user groups" at bounding box center [451, 252] width 61 height 14
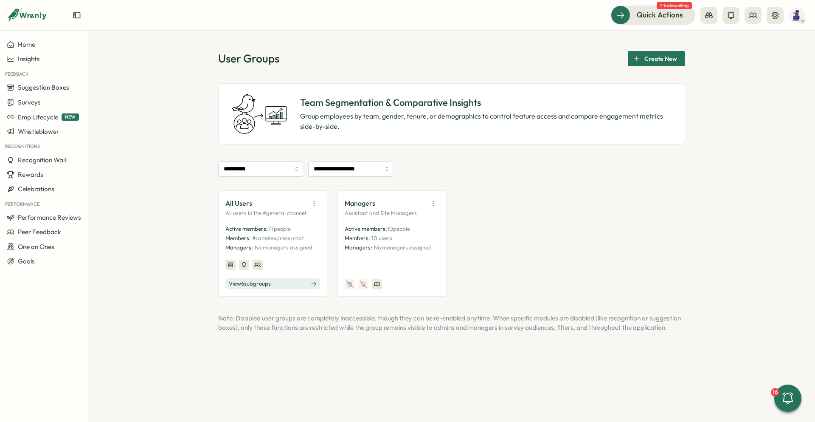
click at [276, 283] on button "View 6 sub groups" at bounding box center [272, 283] width 95 height 11
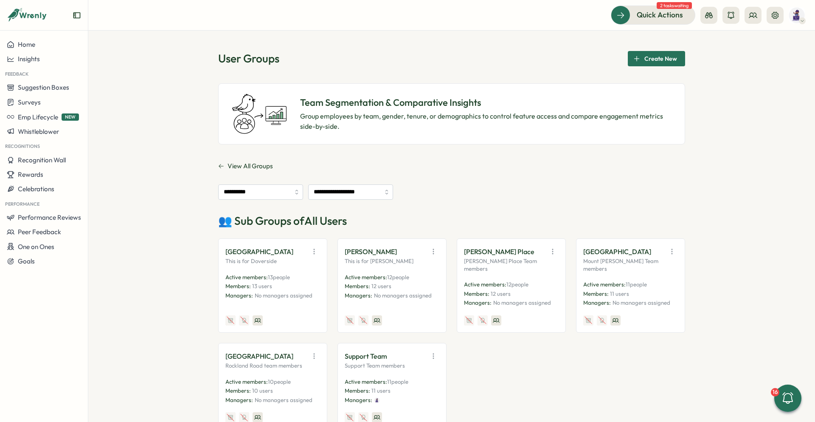
click at [314, 251] on icon "button" at bounding box center [314, 251] width 8 height 8
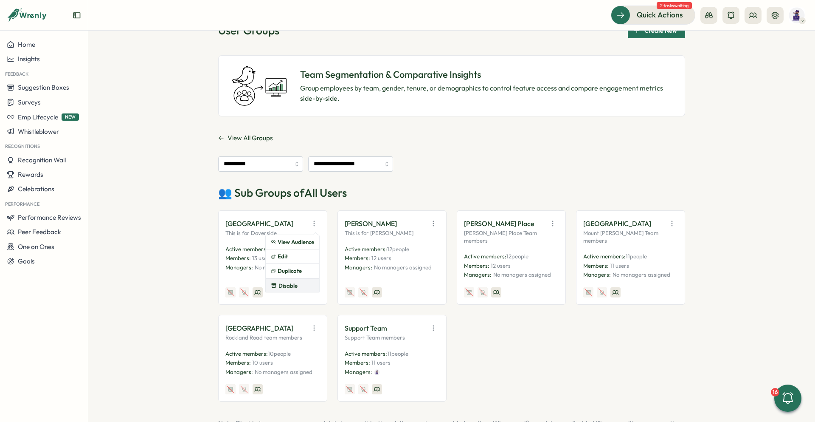
scroll to position [42, 0]
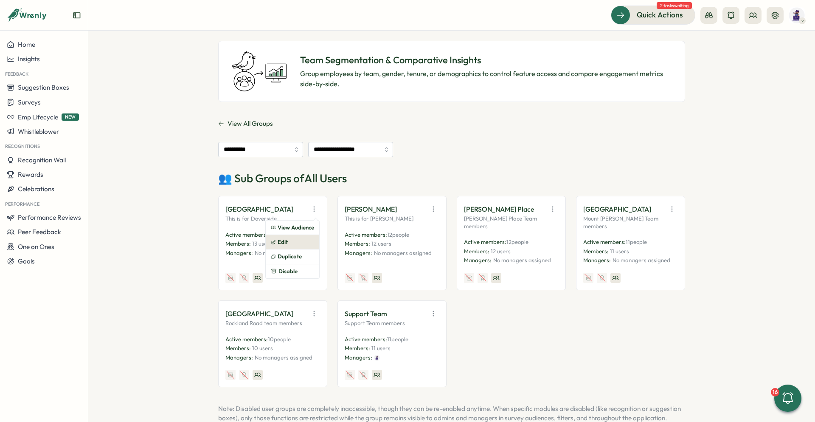
click at [298, 245] on button "Edit" at bounding box center [292, 242] width 53 height 14
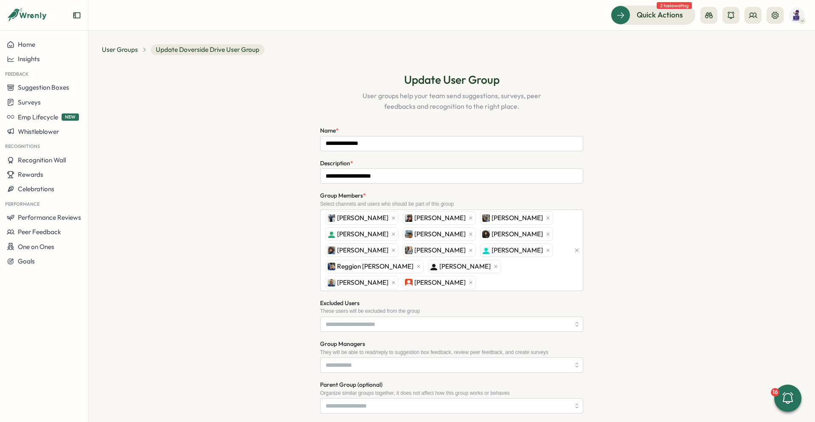
click at [619, 172] on div "**********" at bounding box center [452, 311] width 700 height 499
click at [129, 52] on span "User Groups" at bounding box center [120, 49] width 36 height 9
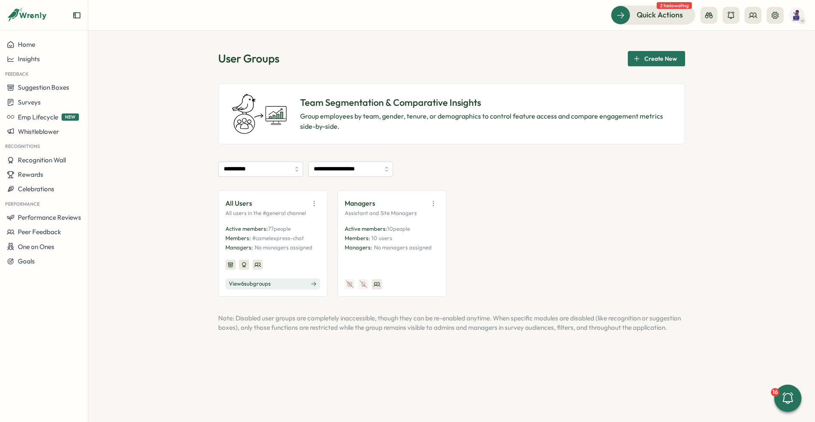
click at [265, 286] on span "View 6 sub groups" at bounding box center [250, 284] width 42 height 8
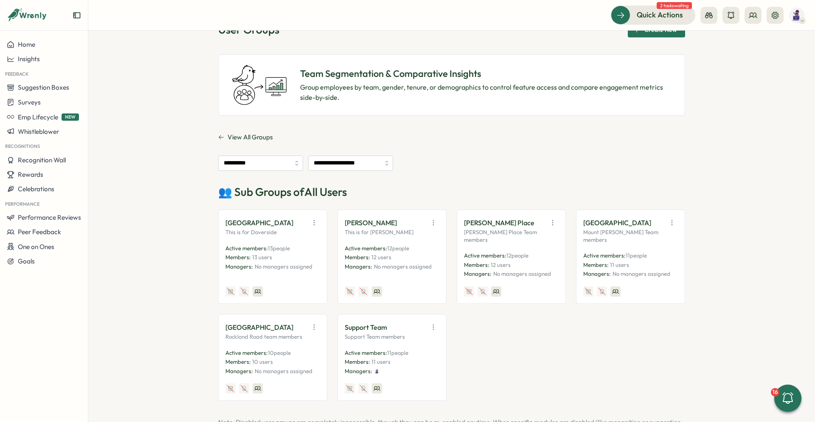
scroll to position [66, 0]
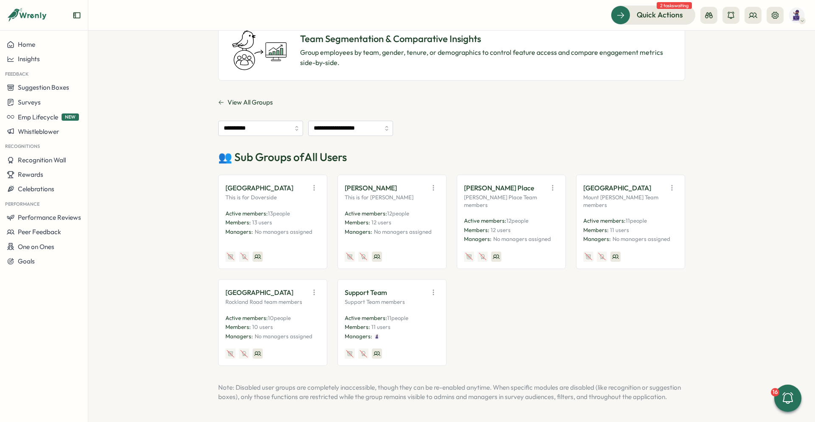
click at [314, 288] on icon "button" at bounding box center [314, 292] width 8 height 8
click at [295, 318] on button "Edit" at bounding box center [292, 325] width 53 height 14
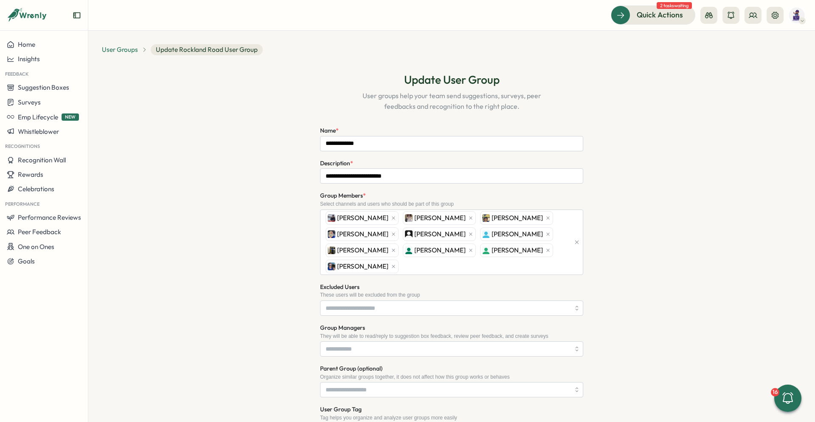
click at [132, 50] on span "User Groups" at bounding box center [120, 49] width 36 height 9
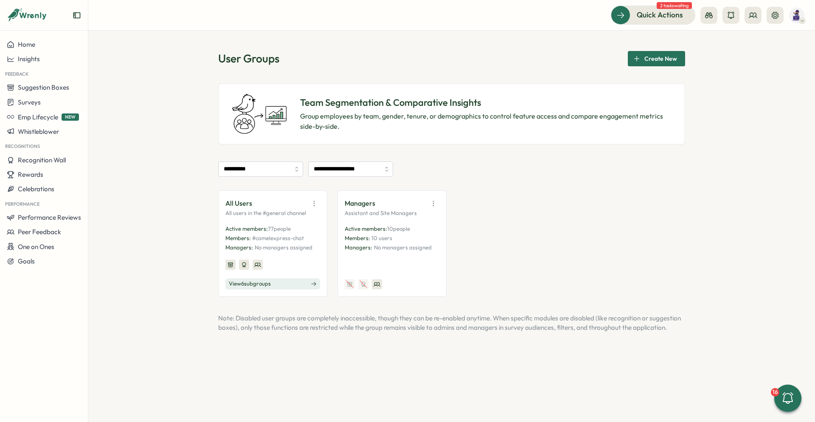
click at [304, 283] on button "View 6 sub groups" at bounding box center [272, 283] width 95 height 11
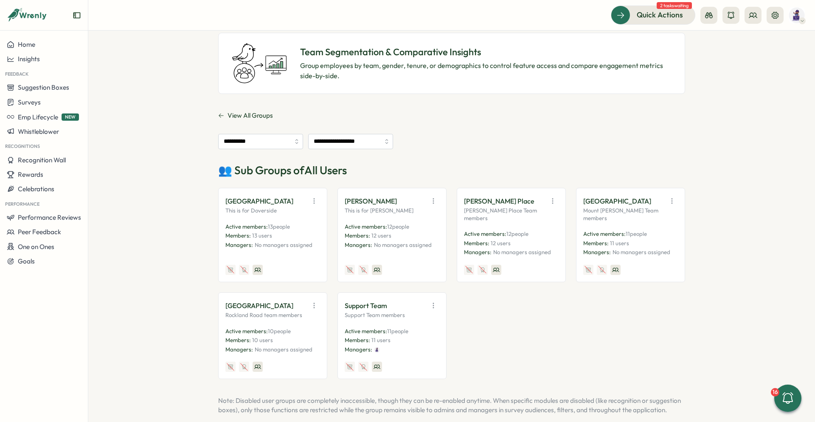
scroll to position [66, 0]
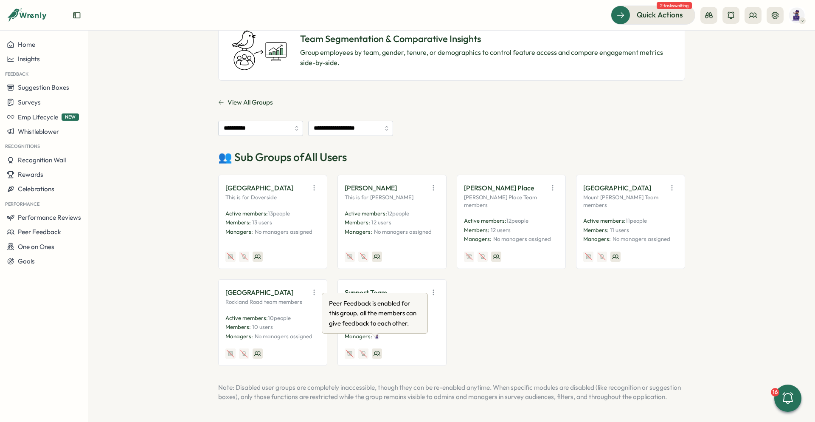
click at [375, 350] on icon at bounding box center [377, 353] width 7 height 7
click at [433, 288] on icon "button" at bounding box center [433, 292] width 8 height 8
click at [419, 318] on button "Edit" at bounding box center [411, 325] width 53 height 14
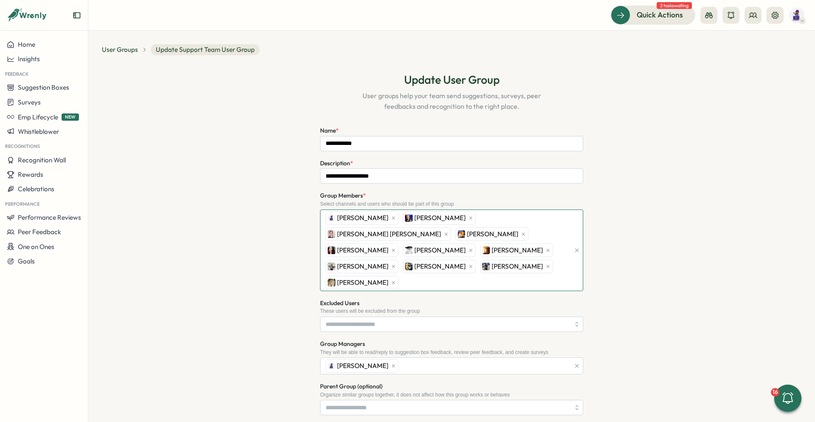
click at [483, 264] on div "John Sproul Amanda Workman Sarah Parker Masse Bryan Doster Joy Todd Marilyn Ben…" at bounding box center [447, 250] width 247 height 81
type input "***"
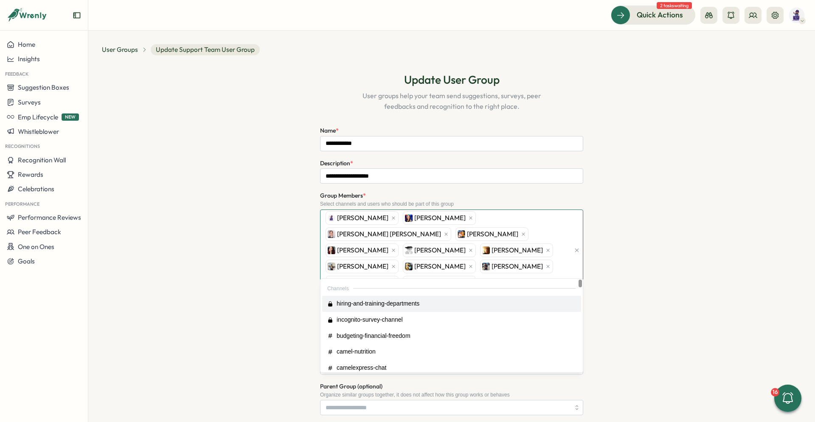
click at [556, 267] on div "John Sproul Amanda Workman Sarah Parker Masse Bryan Doster Joy Todd Marilyn Ben…" at bounding box center [447, 250] width 247 height 81
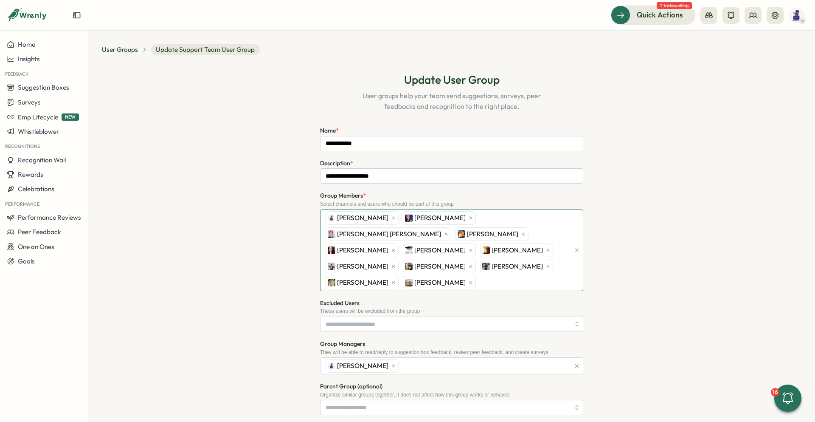
type input "*"
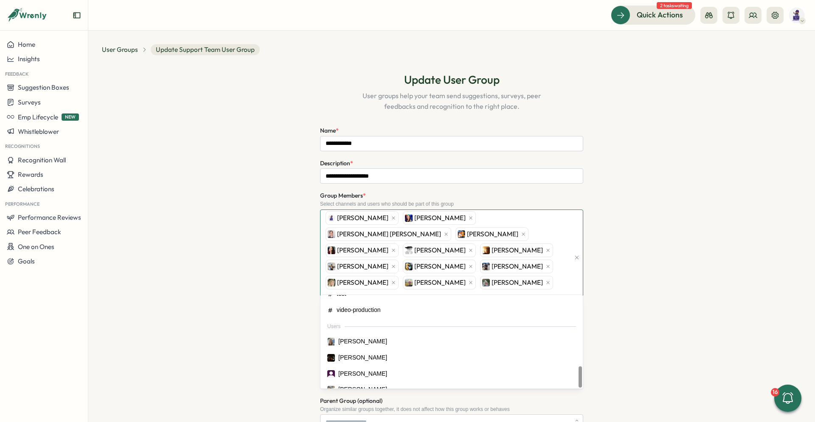
scroll to position [745, 0]
click at [639, 251] on div "**********" at bounding box center [452, 319] width 700 height 515
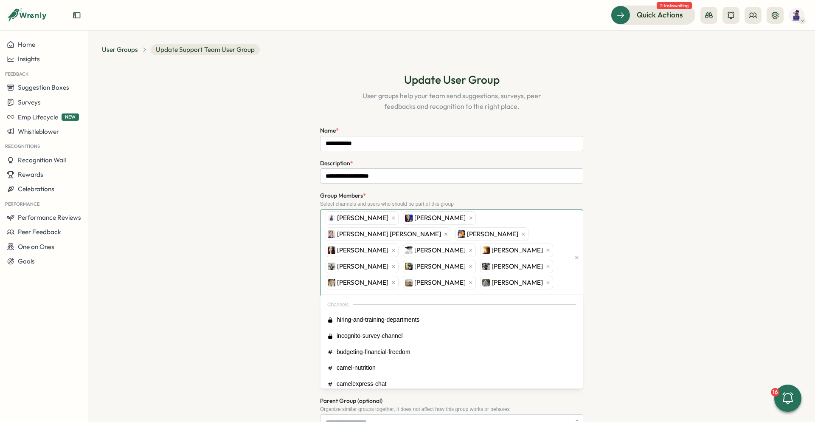
click at [508, 284] on div "John Sproul Amanda Workman Sarah Parker Masse Bryan Doster Joy Todd Marilyn Ben…" at bounding box center [447, 257] width 247 height 95
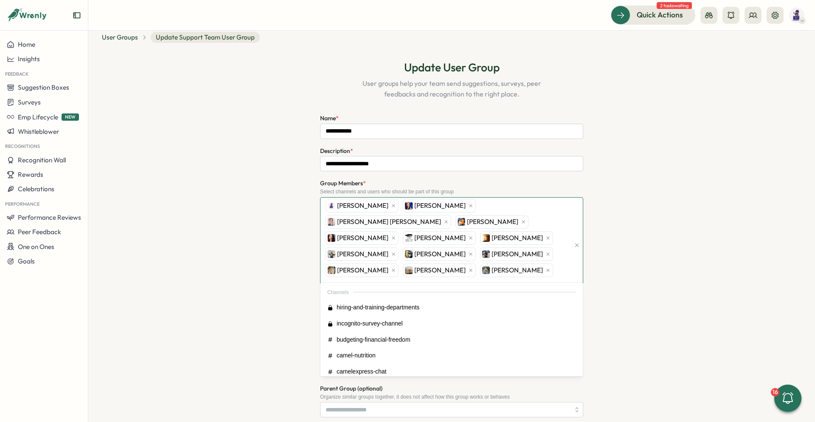
scroll to position [155, 0]
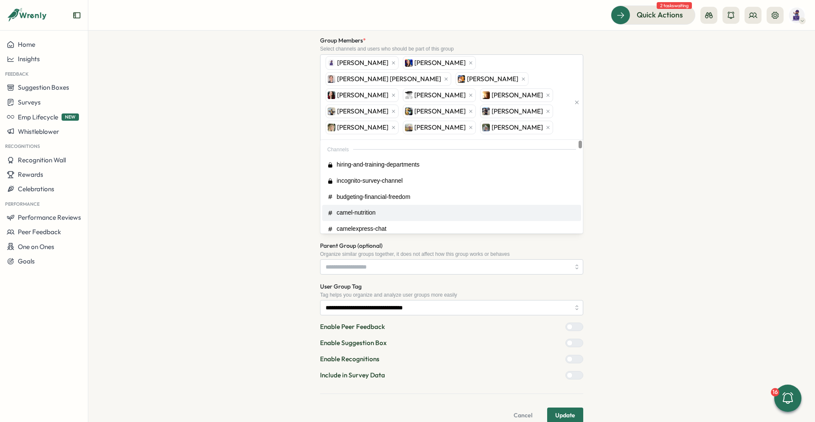
click at [700, 174] on div "**********" at bounding box center [452, 164] width 700 height 515
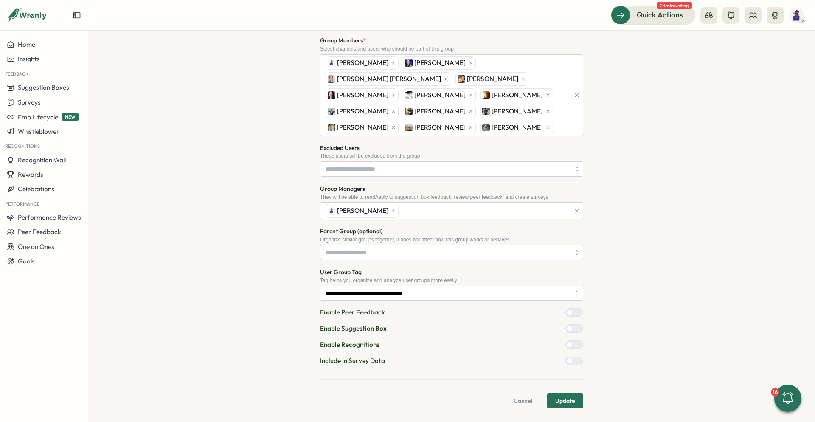
click at [574, 402] on button "Update" at bounding box center [565, 400] width 36 height 15
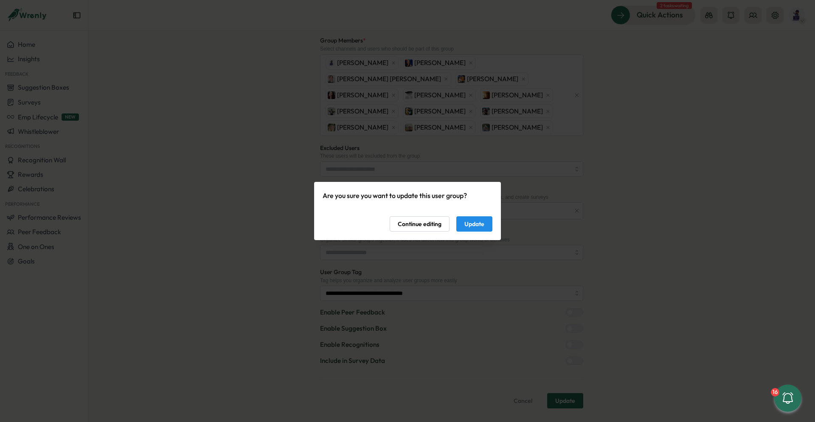
click at [484, 226] on button "Update" at bounding box center [474, 223] width 36 height 15
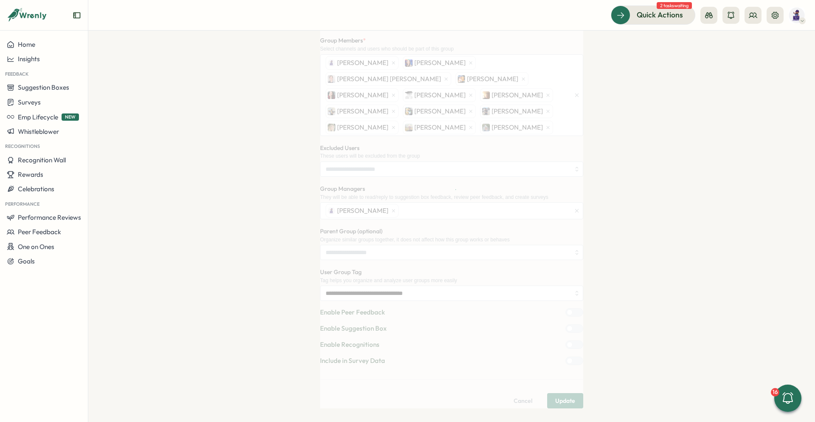
scroll to position [0, 0]
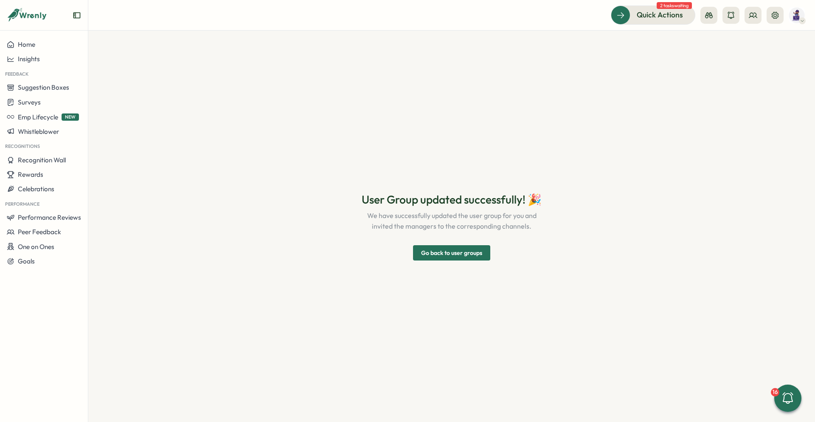
click at [475, 253] on span "Go back to user groups" at bounding box center [451, 252] width 61 height 14
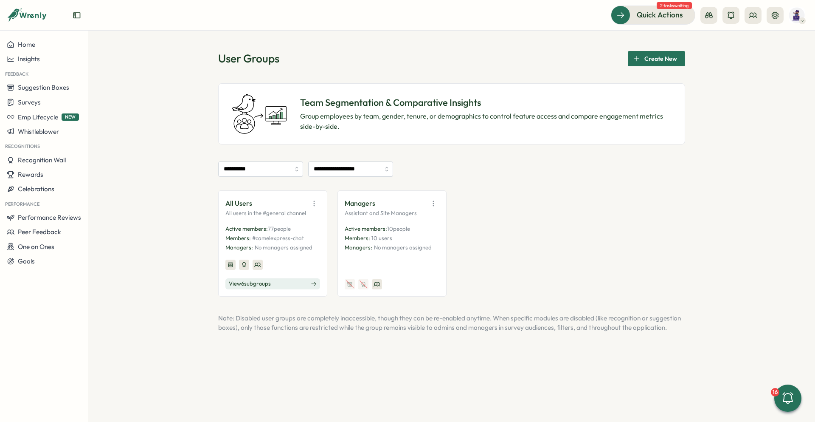
click at [287, 287] on button "View 6 sub groups" at bounding box center [272, 283] width 95 height 11
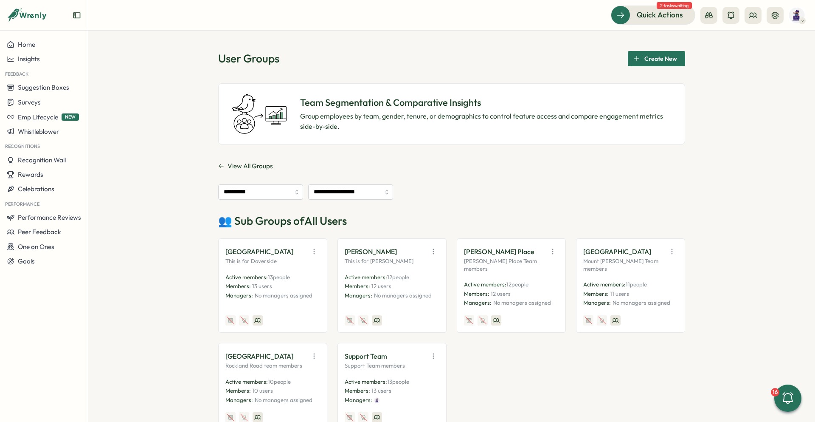
click at [551, 250] on icon "button" at bounding box center [553, 251] width 8 height 8
click at [523, 282] on button "Edit" at bounding box center [530, 284] width 53 height 14
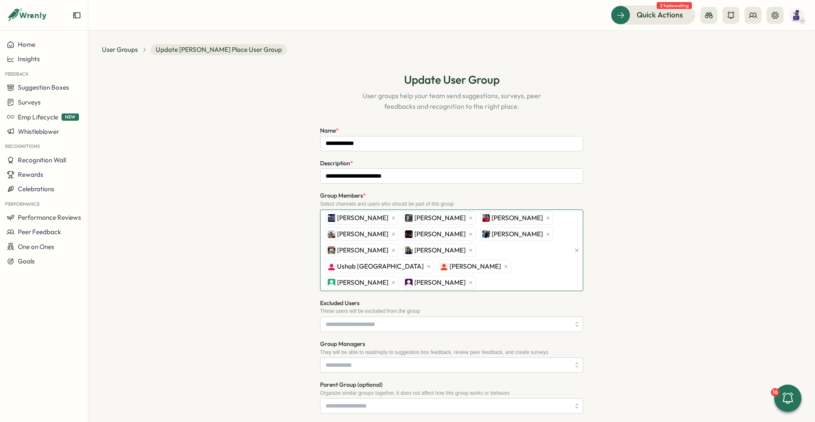
click at [513, 264] on div "Kris Woodard Jose Arredondo Jesus Garcia Orlando Cumba Anthony Gomez Enzo Ortiz…" at bounding box center [447, 250] width 247 height 81
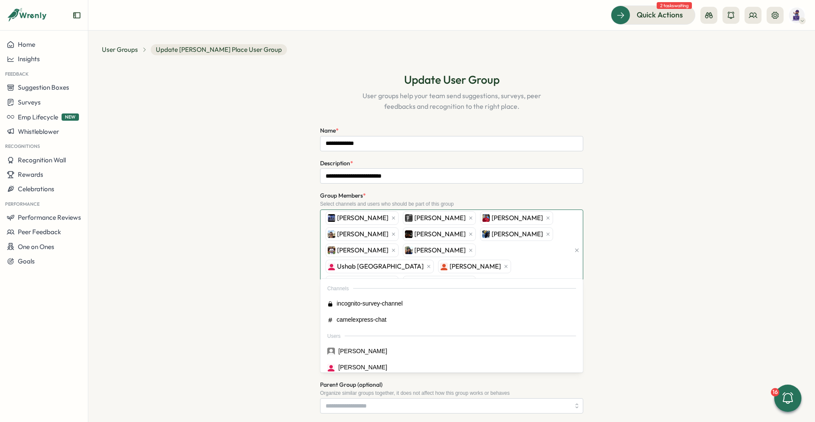
type input "****"
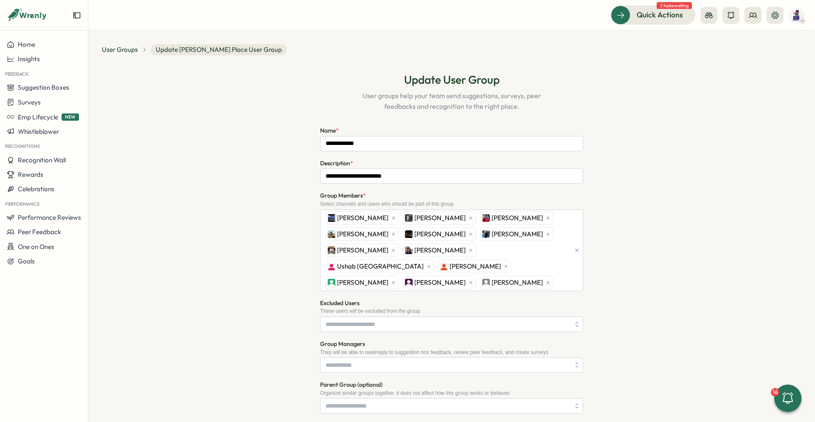
click at [695, 258] on div "**********" at bounding box center [452, 311] width 700 height 499
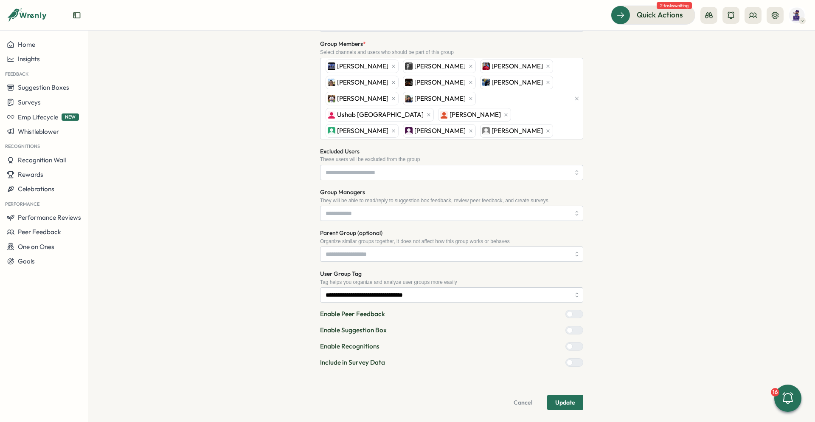
scroll to position [153, 0]
click at [566, 399] on span "Update" at bounding box center [565, 400] width 20 height 14
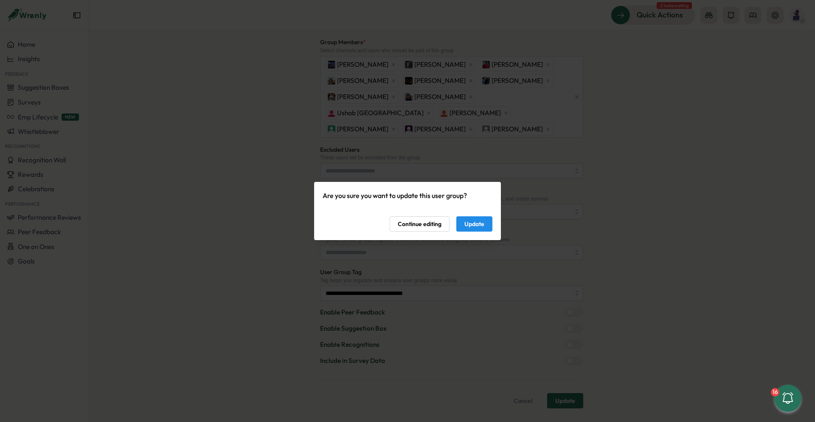
click at [485, 223] on button "Update" at bounding box center [474, 223] width 36 height 15
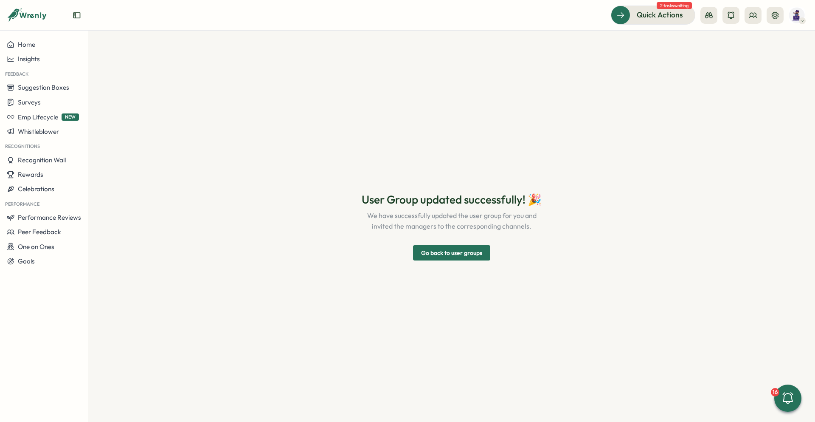
scroll to position [0, 0]
click at [626, 193] on section "User Group updated successfully! 🎉 We have successfully updated the user group …" at bounding box center [451, 226] width 727 height 391
click at [479, 252] on span "Go back to user groups" at bounding box center [451, 252] width 61 height 14
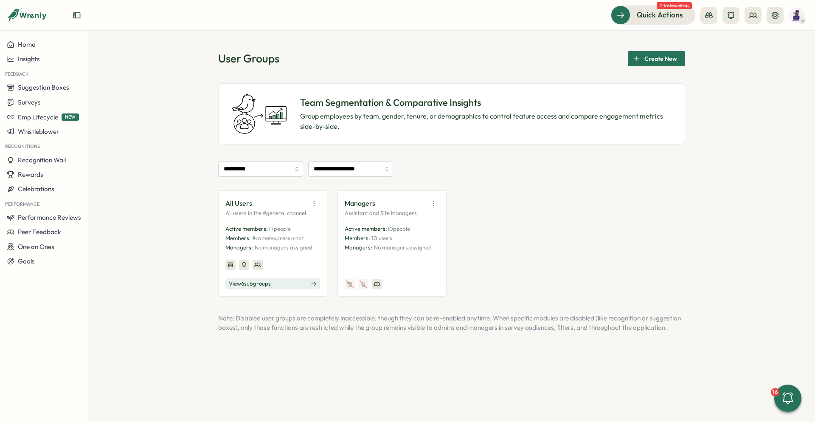
click at [555, 203] on div "All Users All users in the #general channel Active members: 77 people Members: …" at bounding box center [451, 243] width 467 height 106
click at [34, 48] on button "Home" at bounding box center [44, 44] width 88 height 14
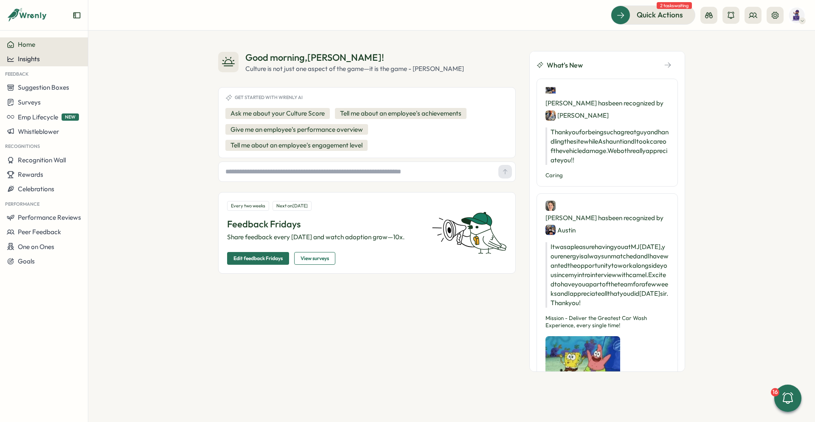
click at [43, 57] on div "Insights" at bounding box center [44, 59] width 74 height 8
click at [124, 53] on div "Surveys" at bounding box center [120, 50] width 60 height 9
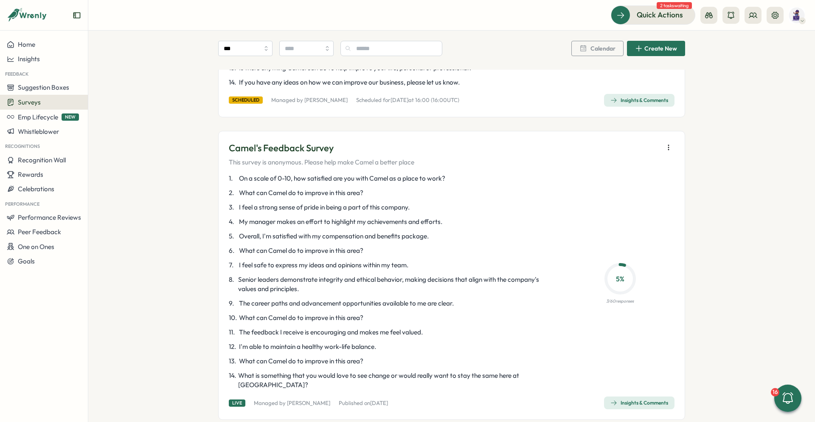
scroll to position [849, 0]
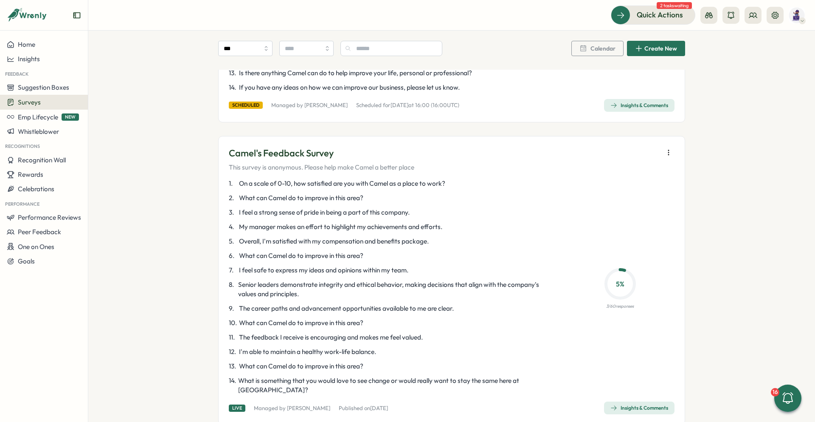
click at [665, 152] on icon "button" at bounding box center [668, 152] width 8 height 8
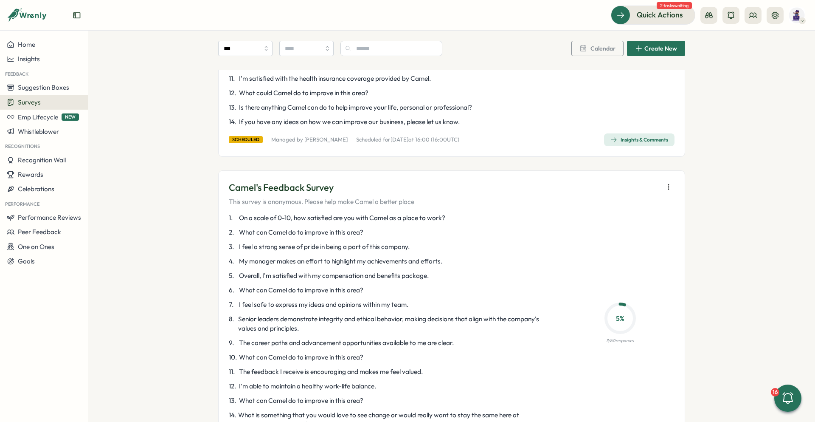
scroll to position [807, 0]
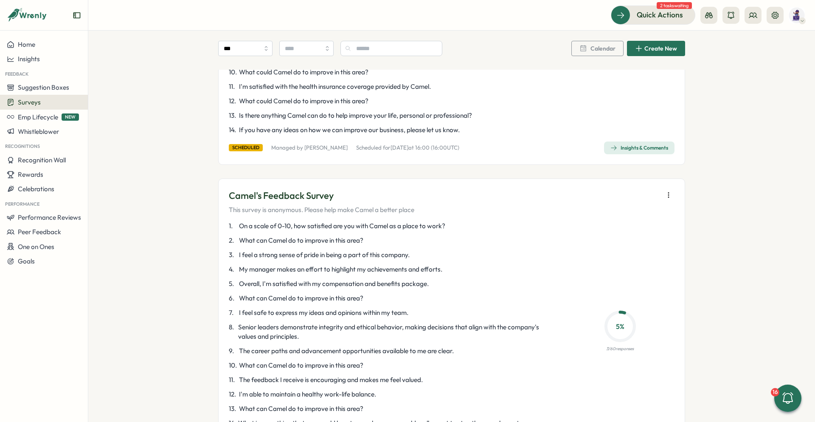
click at [668, 192] on icon "button" at bounding box center [668, 195] width 8 height 8
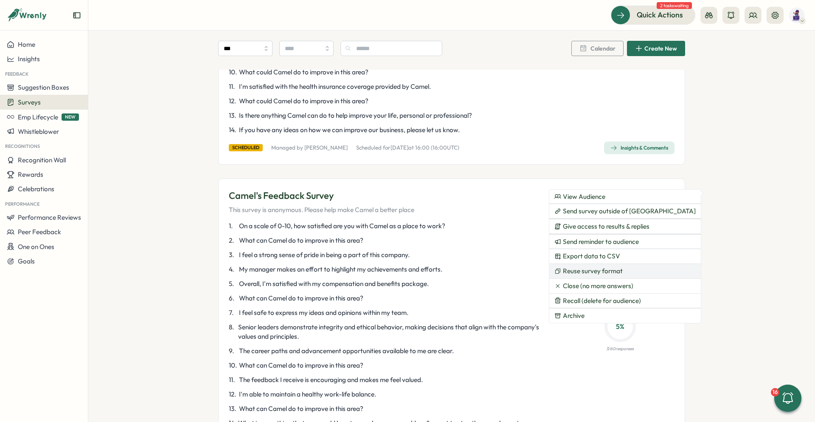
click at [616, 271] on span "Reuse survey format" at bounding box center [593, 271] width 60 height 8
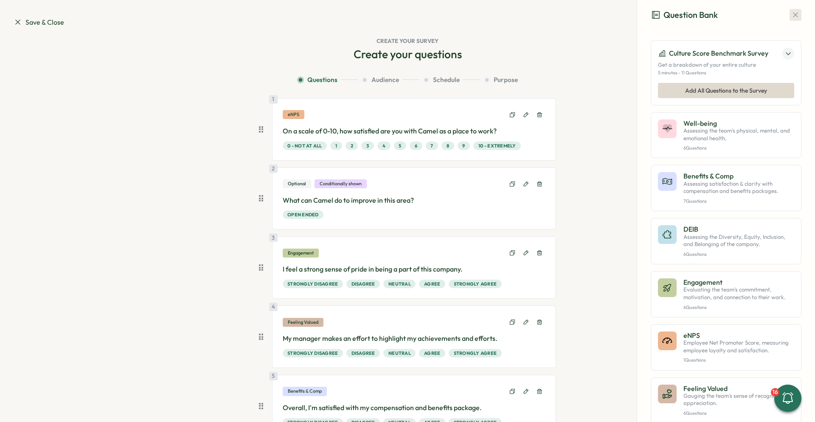
click at [795, 17] on icon "button" at bounding box center [795, 15] width 8 height 8
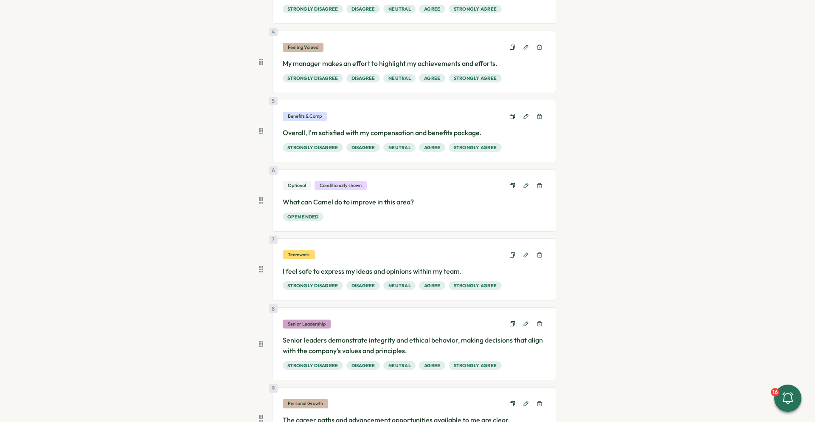
scroll to position [297, 0]
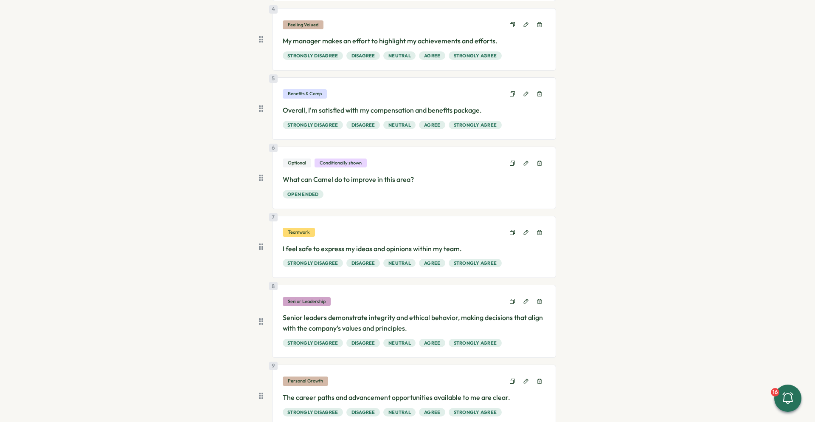
click at [593, 108] on section "Questions Audience Schedule Purpose 1 eNPS On a scale of 0-10, how satisfied ar…" at bounding box center [407, 298] width 543 height 1041
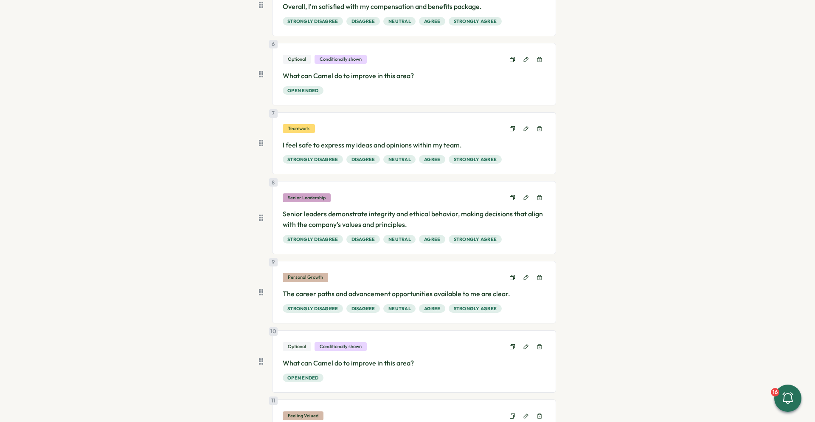
scroll to position [708, 0]
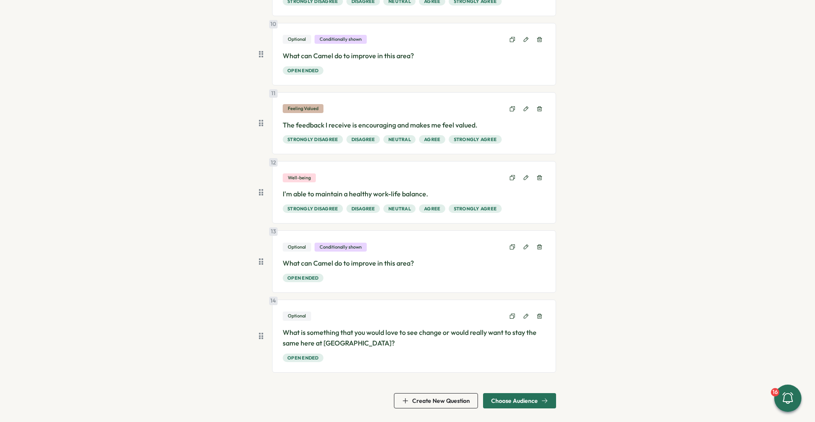
drag, startPoint x: 545, startPoint y: 394, endPoint x: 630, endPoint y: 246, distance: 171.3
click at [545, 394] on span "Choose Audience" at bounding box center [519, 400] width 57 height 14
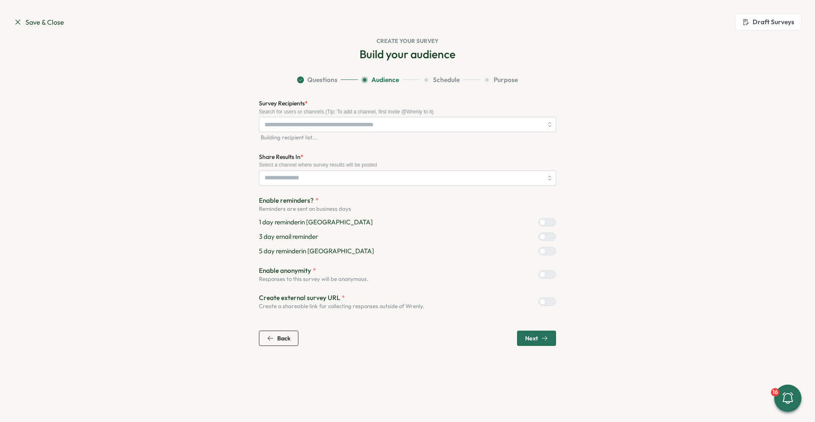
scroll to position [0, 0]
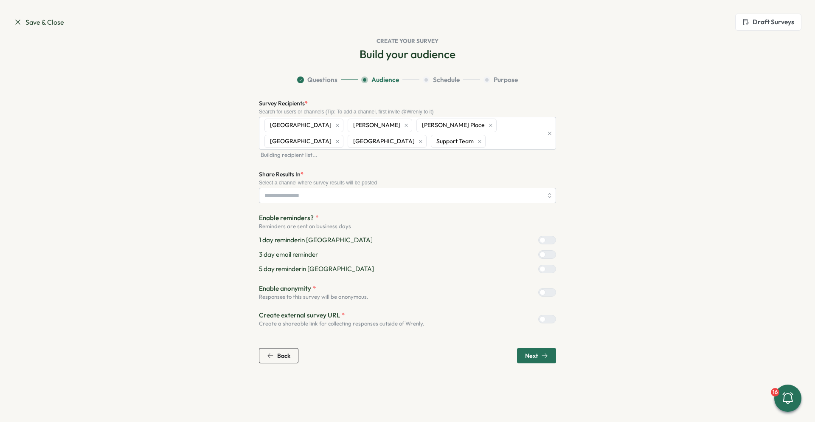
type input "**********"
click at [669, 139] on section "**********" at bounding box center [407, 219] width 543 height 288
click at [556, 263] on div "Enable reminders? * Reminders are sent on business days 1 day reminder in Slack…" at bounding box center [407, 243] width 297 height 60
click at [552, 255] on div at bounding box center [551, 254] width 10 height 8
click at [546, 353] on icon "button" at bounding box center [544, 355] width 7 height 7
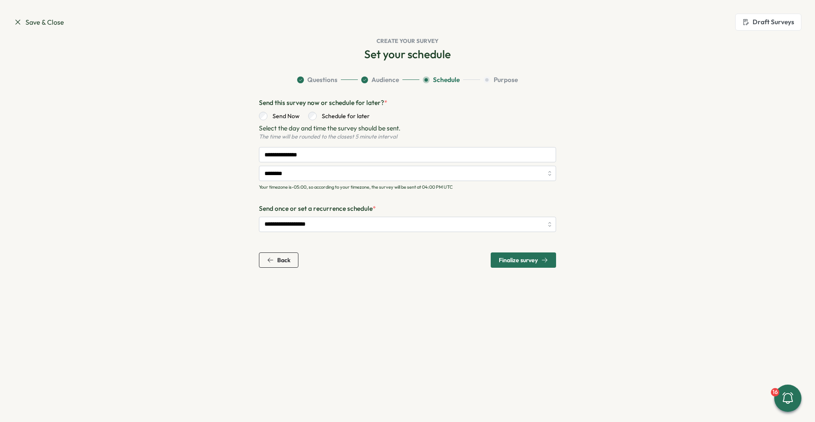
type input "*********"
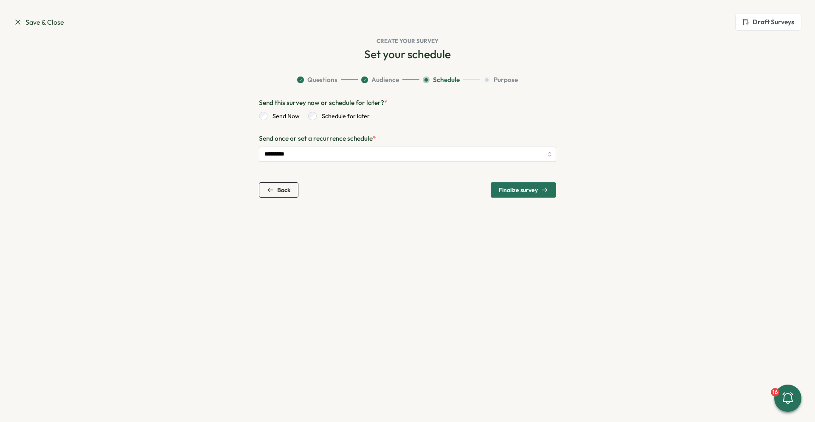
click at [523, 187] on span "Finalize survey" at bounding box center [518, 190] width 39 height 6
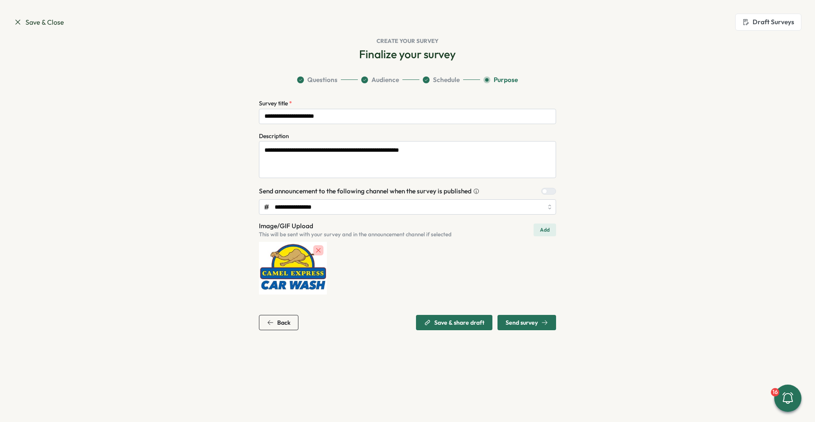
click at [528, 318] on span "Send survey" at bounding box center [527, 322] width 42 height 14
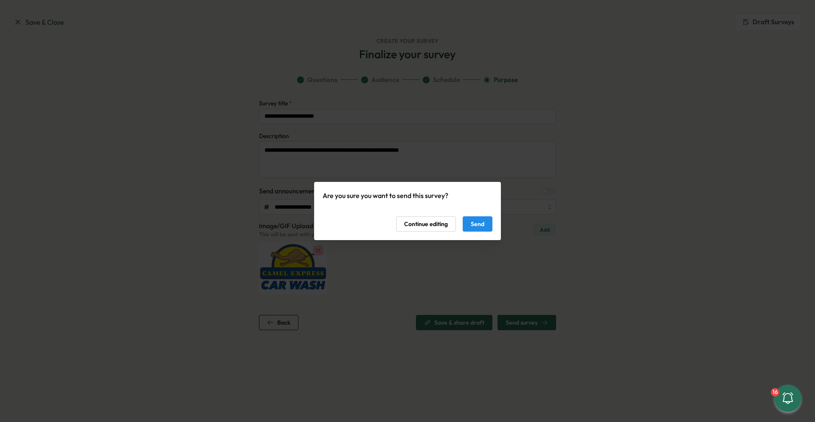
click at [480, 222] on span "Send" at bounding box center [478, 224] width 14 height 14
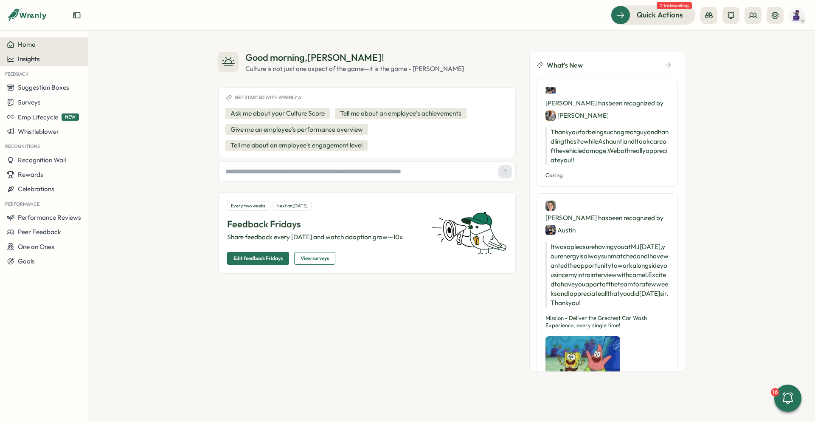
click at [35, 60] on span "Insights" at bounding box center [29, 59] width 22 height 8
click at [116, 52] on div "Surveys" at bounding box center [120, 50] width 60 height 9
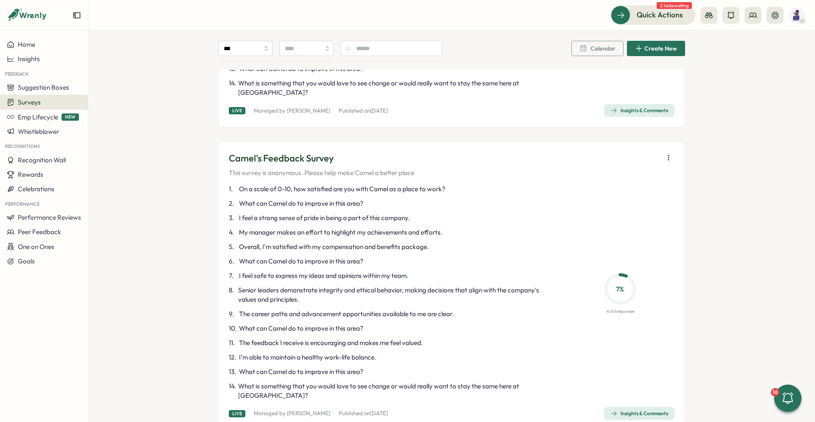
scroll to position [1104, 0]
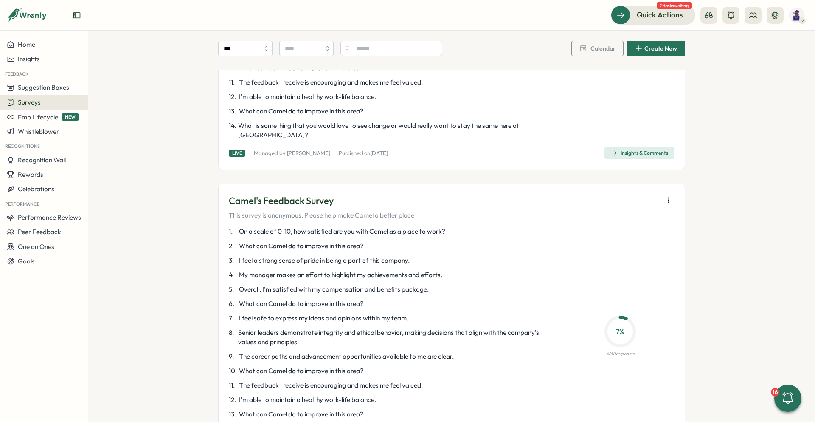
click at [668, 196] on icon "button" at bounding box center [668, 200] width 8 height 8
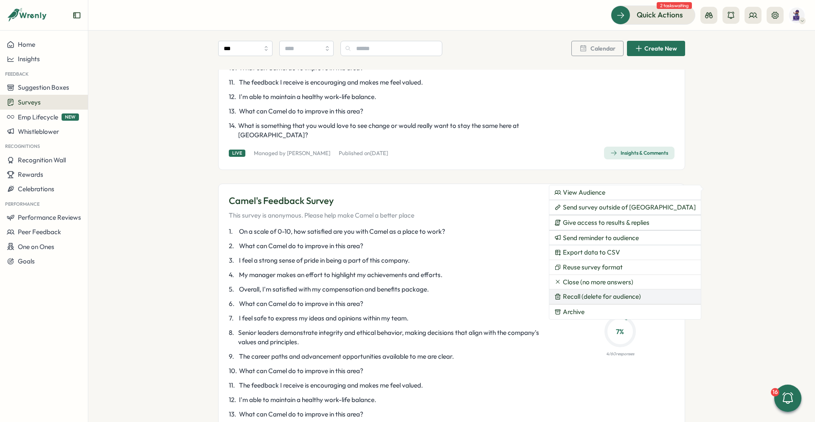
click at [622, 301] on button "Recall (delete for audience)" at bounding box center [625, 296] width 152 height 14
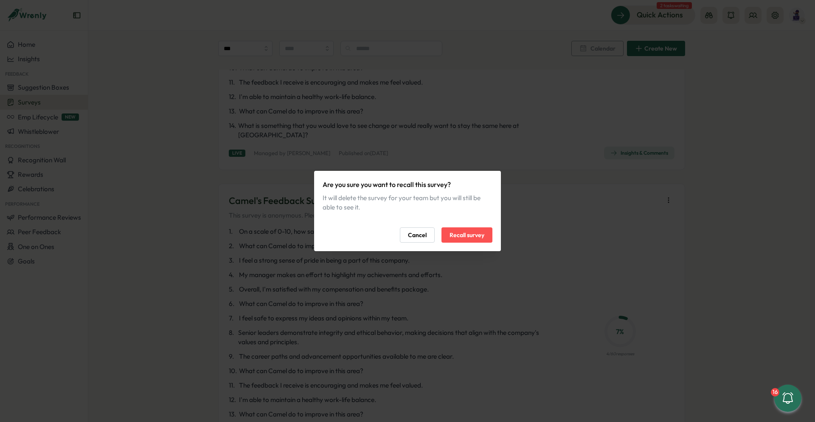
click at [485, 238] on button "Recall survey" at bounding box center [467, 234] width 51 height 15
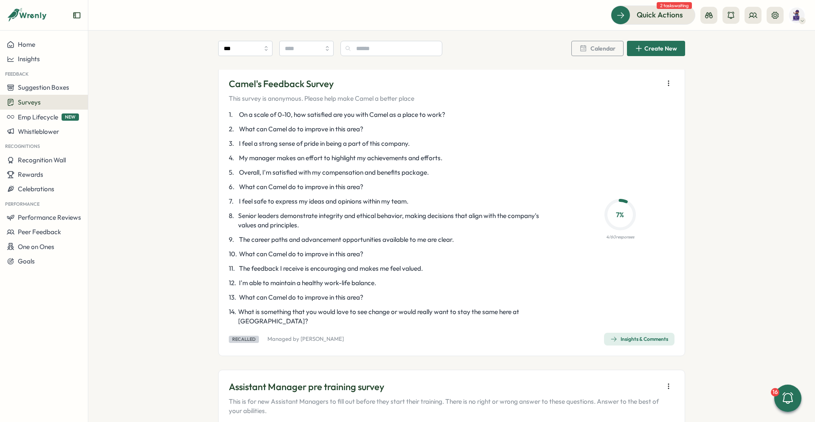
scroll to position [1231, 0]
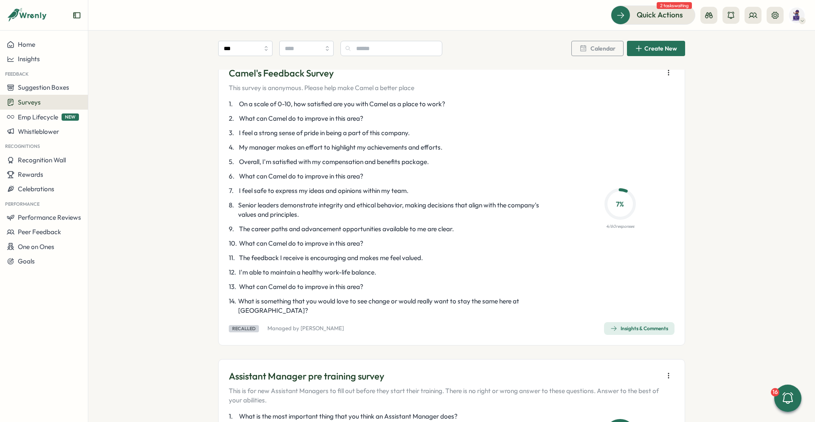
click at [643, 325] on div "Insights & Comments" at bounding box center [639, 328] width 58 height 7
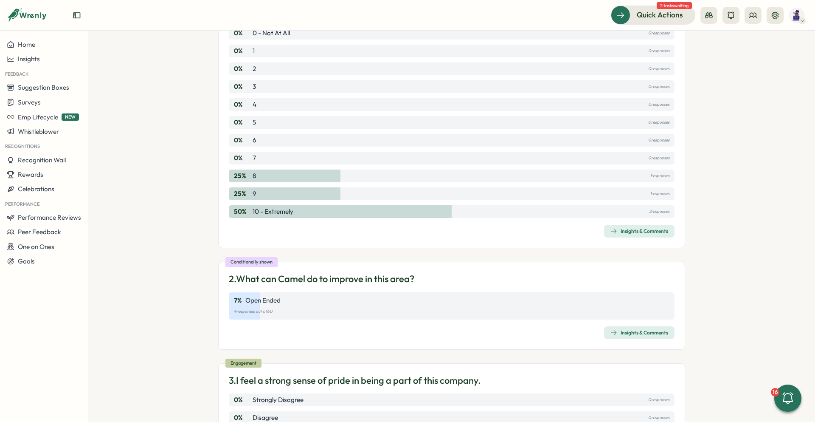
scroll to position [127, 0]
click at [637, 233] on div "Insights & Comments" at bounding box center [639, 230] width 58 height 7
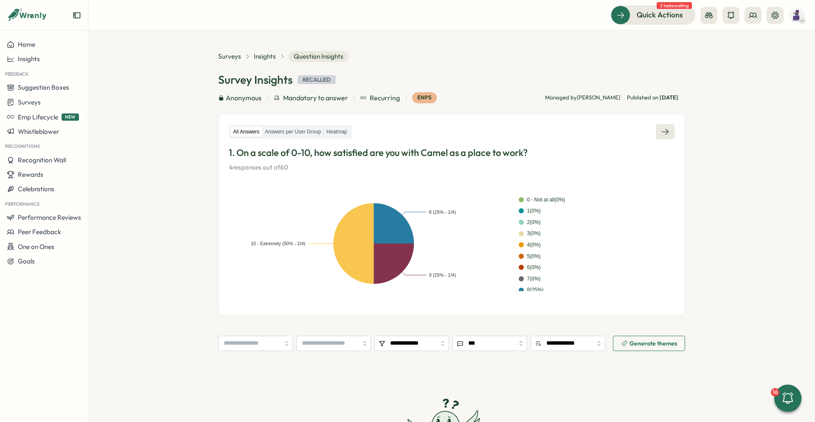
click at [664, 136] on link at bounding box center [665, 131] width 19 height 15
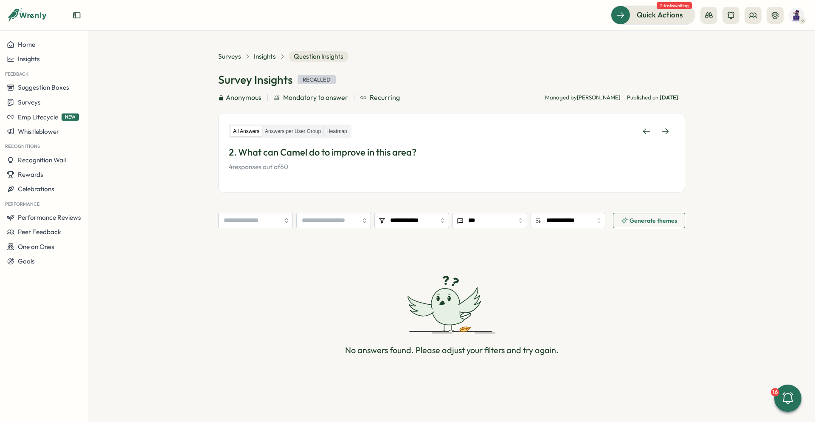
click at [664, 136] on link at bounding box center [665, 131] width 19 height 15
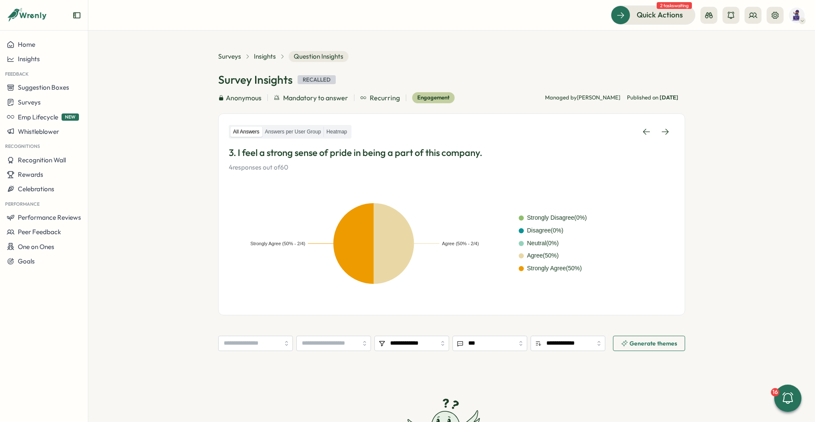
click at [664, 136] on link at bounding box center [665, 131] width 19 height 15
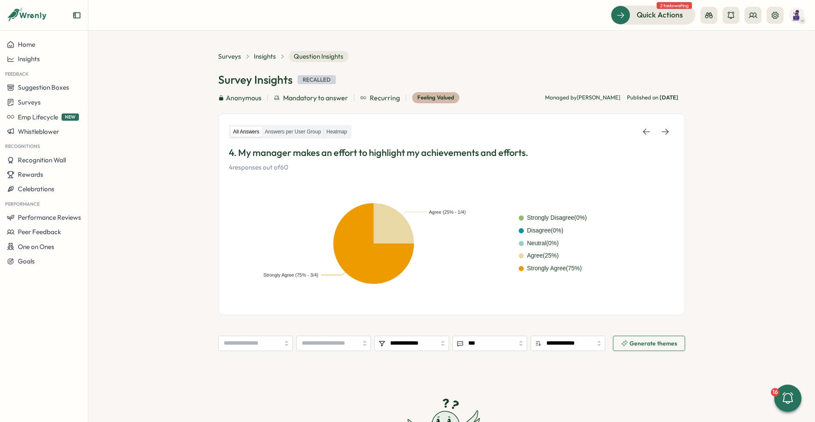
click at [664, 136] on link at bounding box center [665, 131] width 19 height 15
click at [255, 56] on span "Insights" at bounding box center [265, 56] width 22 height 9
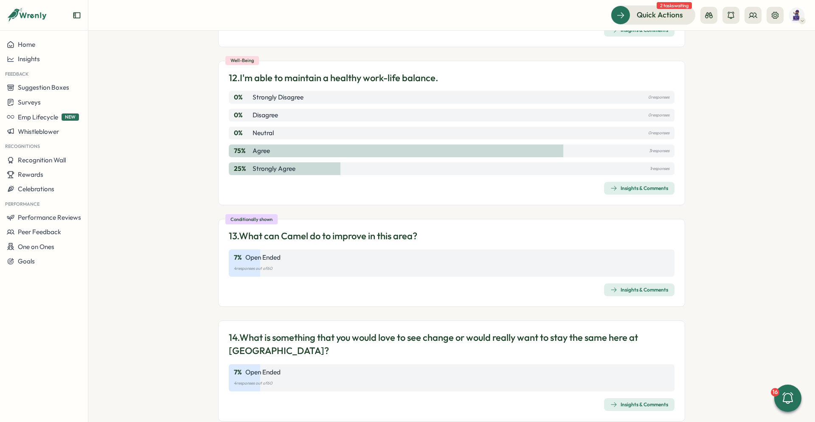
scroll to position [1773, 0]
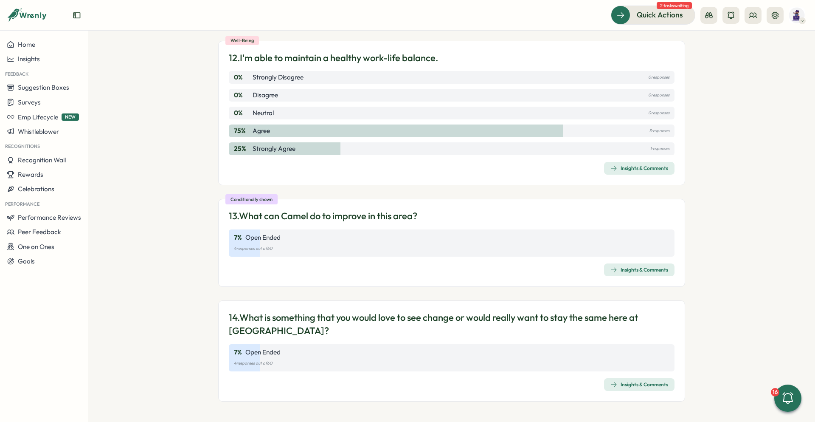
click at [610, 270] on icon "button" at bounding box center [613, 269] width 7 height 7
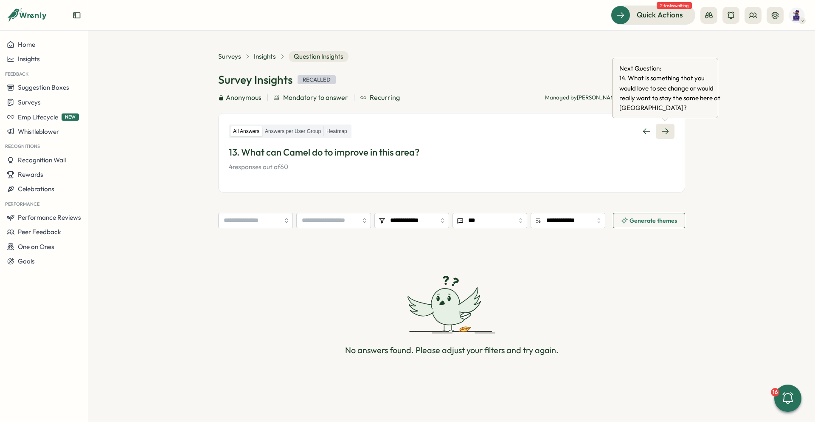
click at [664, 135] on link at bounding box center [665, 131] width 19 height 15
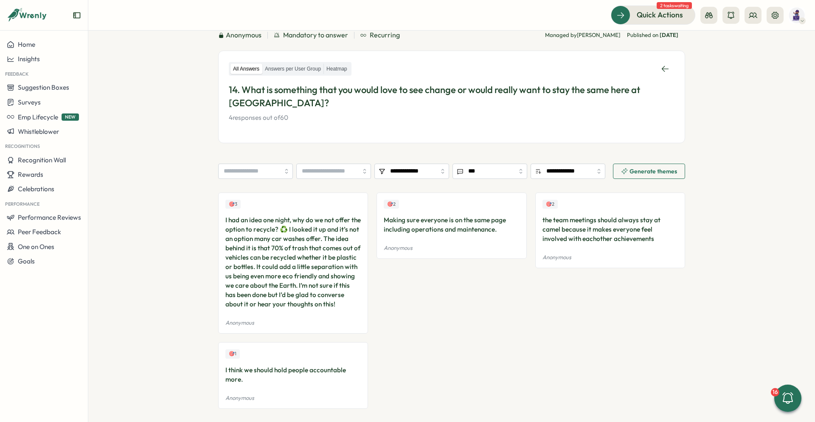
scroll to position [78, 0]
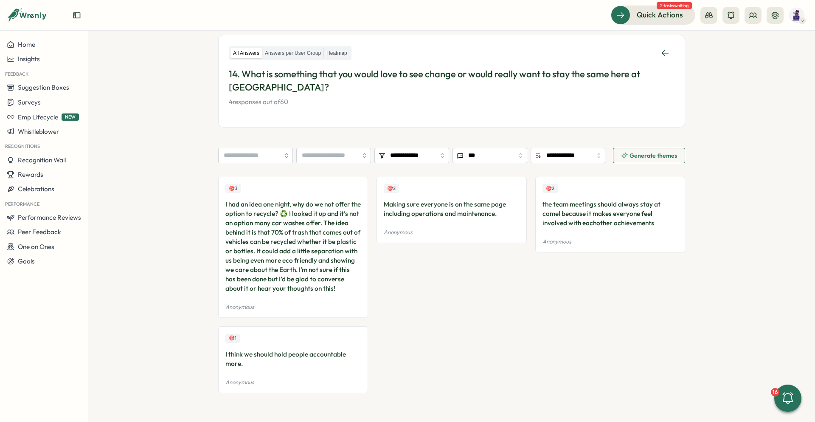
click at [285, 225] on div "I had an idea one night, why do we not offer the option to recycle? ♻️ I looked…" at bounding box center [292, 246] width 135 height 93
click at [731, 193] on section "**********" at bounding box center [451, 226] width 727 height 391
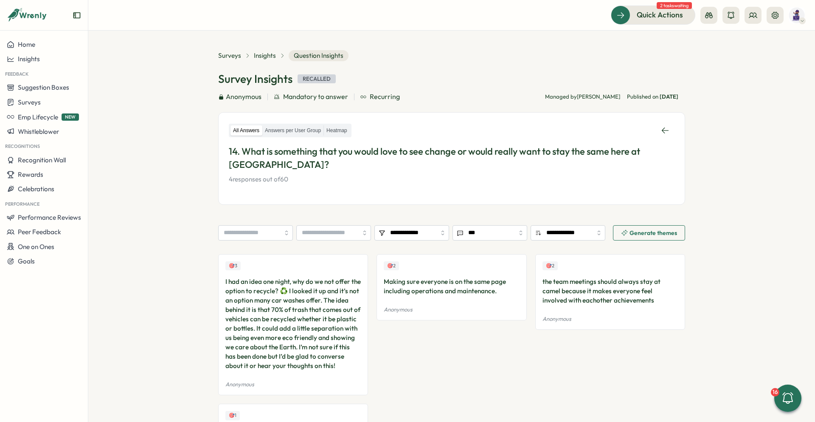
scroll to position [0, 0]
click at [256, 56] on span "Insights" at bounding box center [265, 56] width 22 height 9
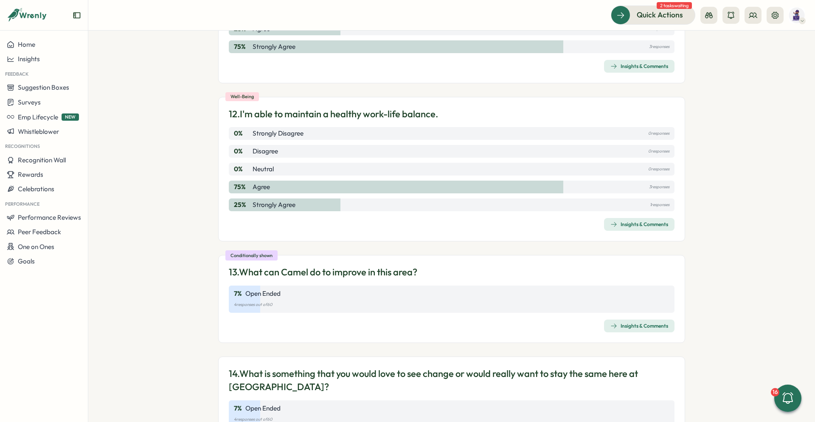
scroll to position [1773, 0]
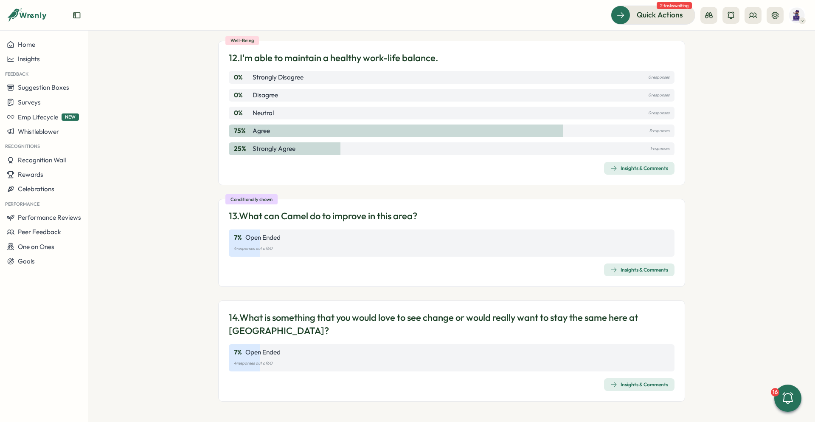
click at [639, 270] on div "Insights & Comments" at bounding box center [639, 269] width 58 height 7
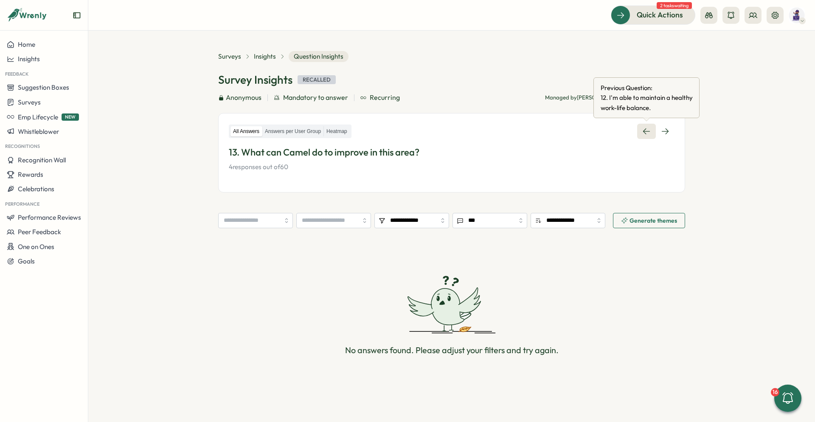
click at [645, 125] on link at bounding box center [646, 131] width 19 height 15
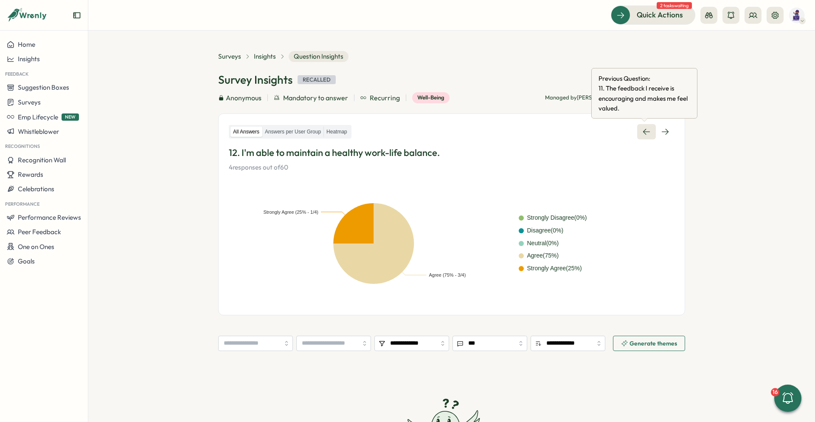
click at [648, 136] on link at bounding box center [646, 131] width 19 height 15
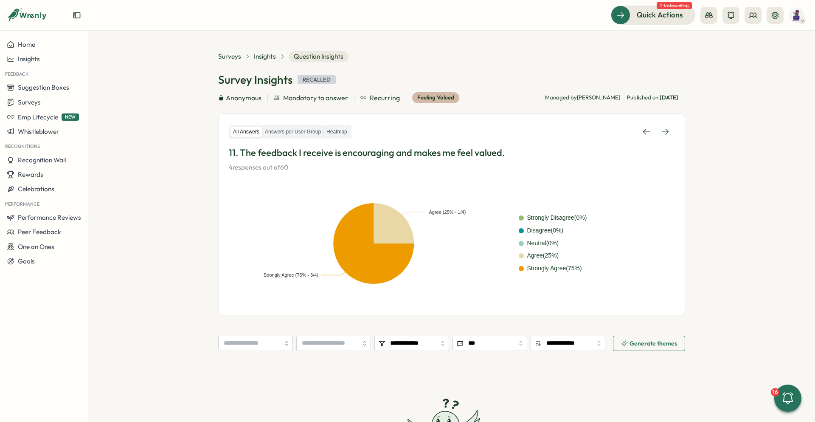
click at [648, 136] on link at bounding box center [646, 131] width 19 height 15
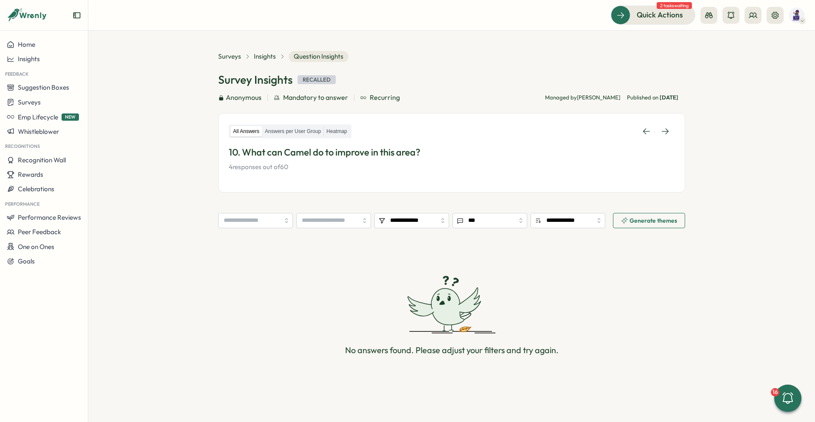
click at [648, 136] on link at bounding box center [646, 131] width 19 height 15
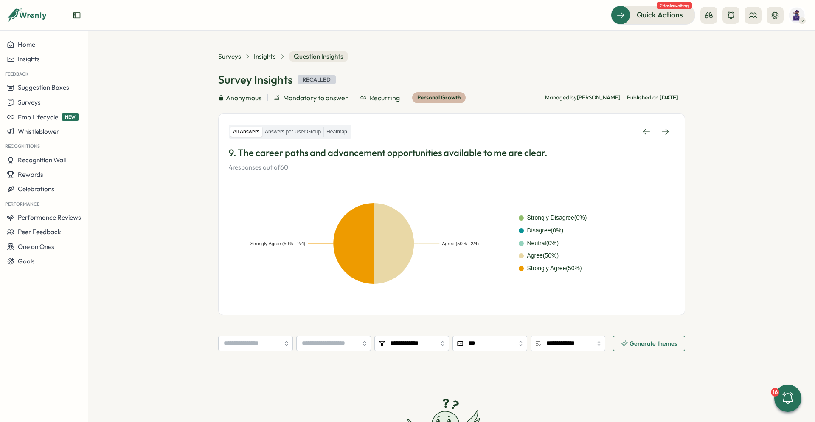
click at [648, 136] on link at bounding box center [646, 131] width 19 height 15
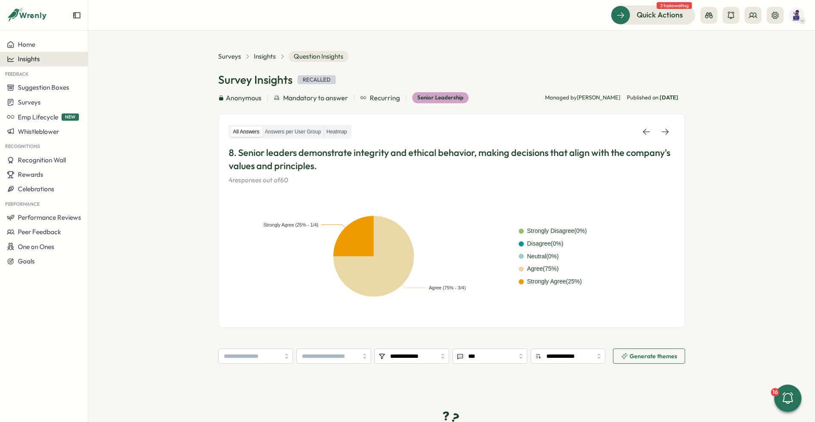
click at [36, 57] on span "Insights" at bounding box center [29, 59] width 22 height 8
click at [110, 50] on div "Surveys" at bounding box center [120, 50] width 60 height 9
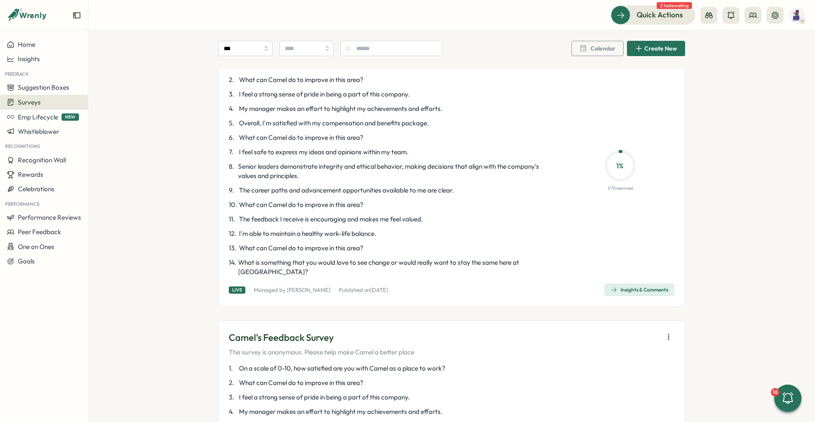
scroll to position [1019, 0]
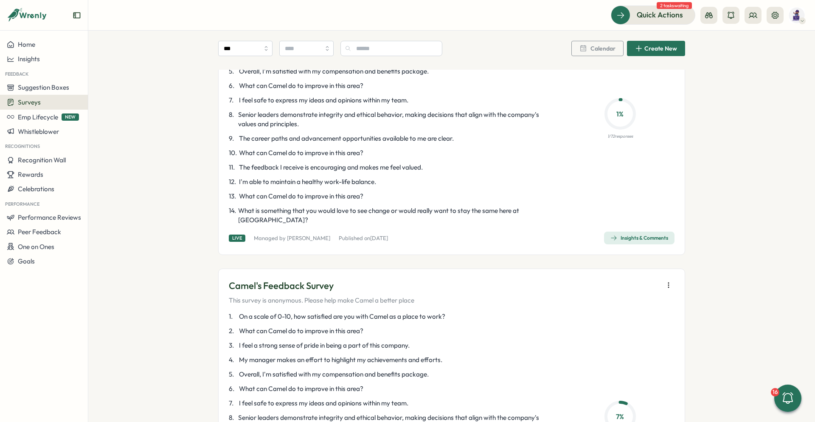
click at [645, 234] on div "Insights & Comments" at bounding box center [639, 237] width 58 height 7
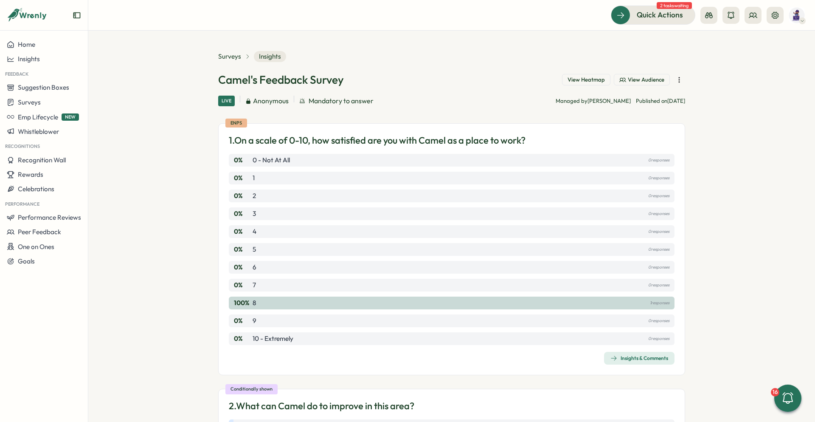
drag, startPoint x: 753, startPoint y: 155, endPoint x: 710, endPoint y: 195, distance: 58.9
click at [754, 155] on section "Surveys Insights Camel's Feedback Survey View Heatmap View Audience Live Anonym…" at bounding box center [451, 226] width 727 height 391
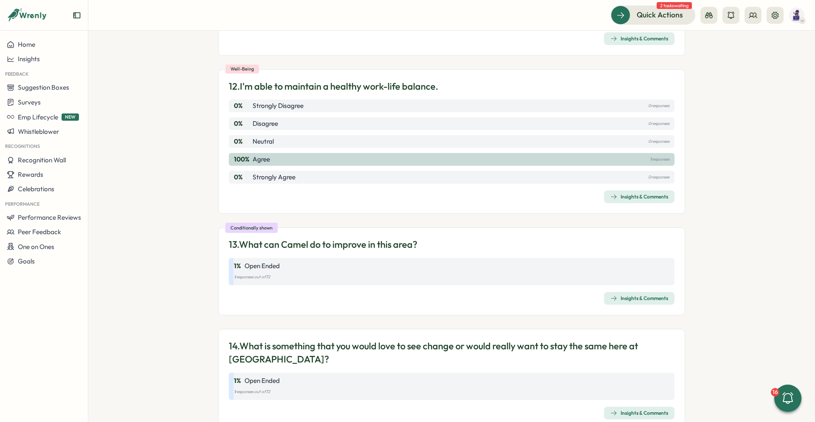
scroll to position [1773, 0]
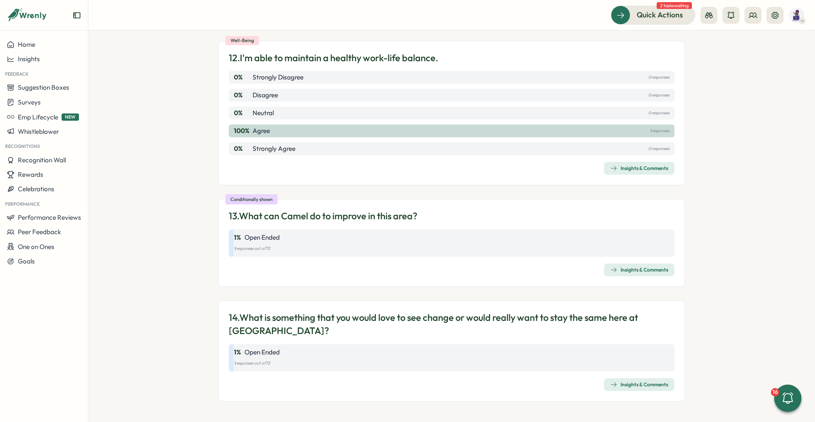
click at [645, 382] on div "Insights & Comments" at bounding box center [639, 384] width 58 height 7
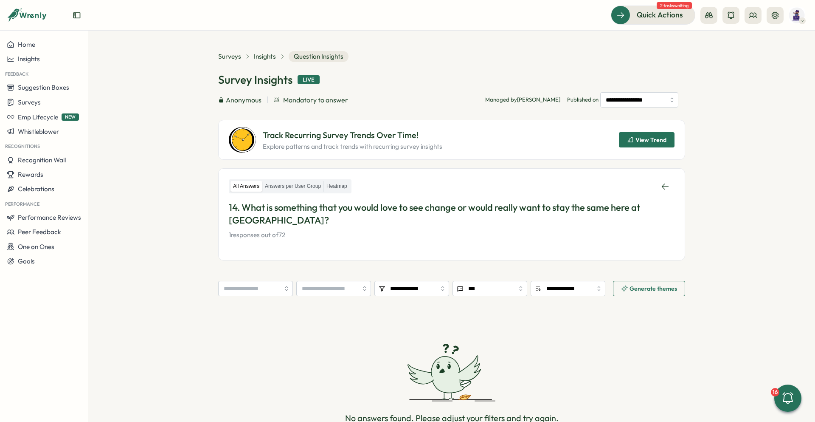
click at [741, 170] on section "**********" at bounding box center [451, 226] width 727 height 391
click at [664, 183] on icon at bounding box center [665, 186] width 8 height 8
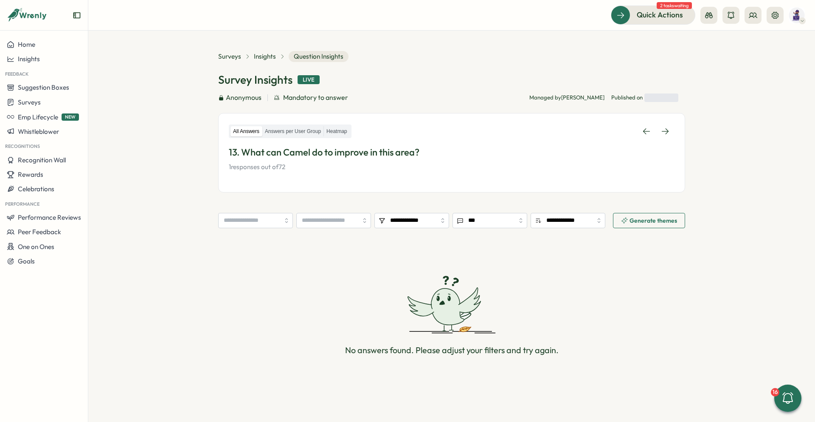
click at [717, 165] on section "**********" at bounding box center [451, 226] width 727 height 391
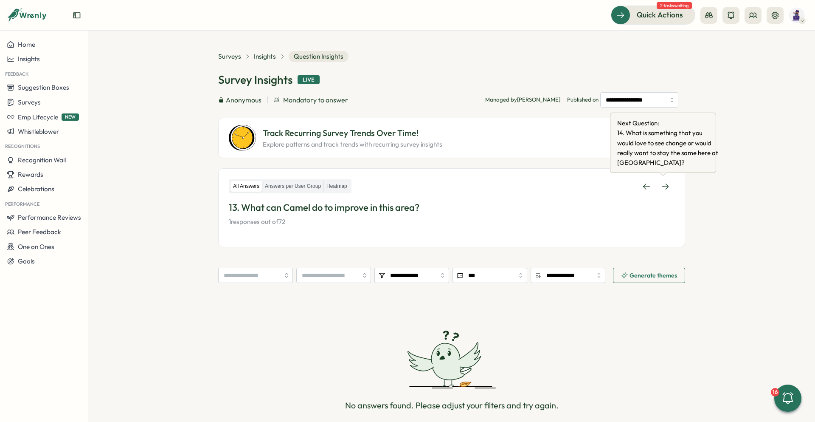
drag, startPoint x: 659, startPoint y: 184, endPoint x: 734, endPoint y: 156, distance: 79.6
click at [661, 184] on icon at bounding box center [665, 186] width 8 height 8
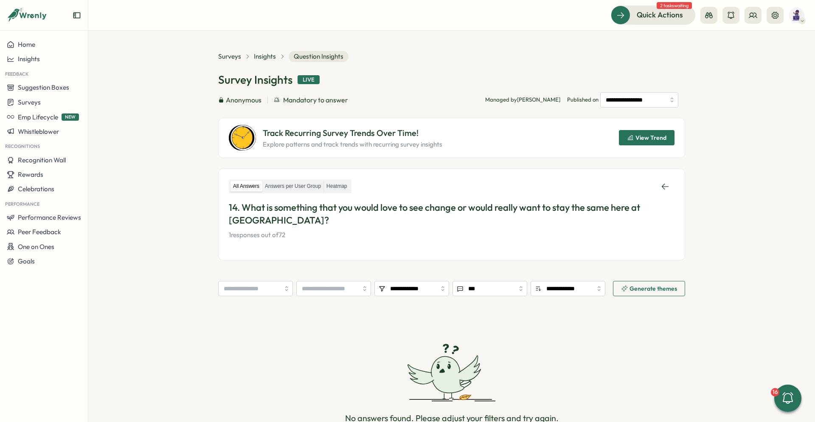
click at [756, 140] on section "**********" at bounding box center [451, 226] width 727 height 391
click at [745, 135] on section "**********" at bounding box center [451, 226] width 727 height 391
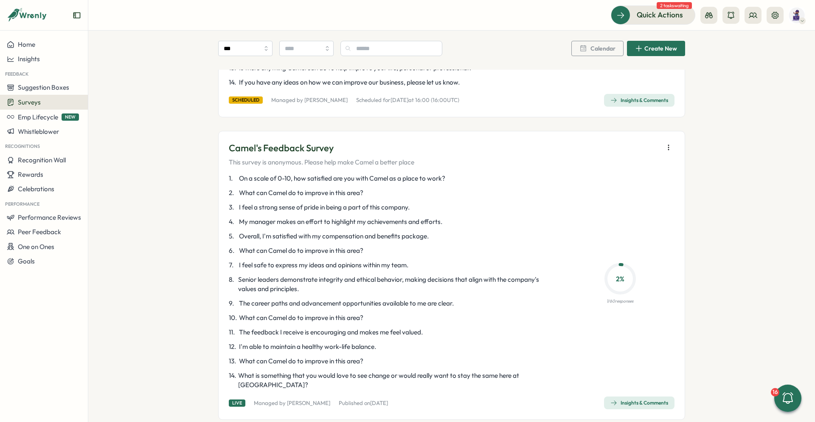
scroll to position [849, 0]
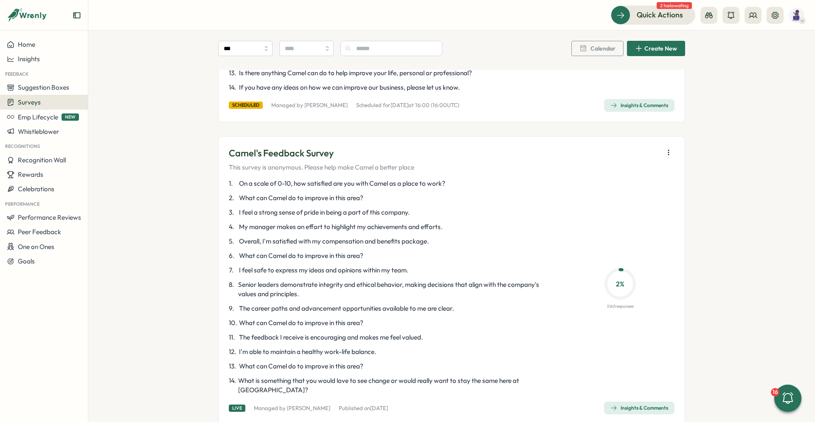
drag, startPoint x: 655, startPoint y: 394, endPoint x: 673, endPoint y: 361, distance: 37.4
click at [655, 402] on span "Insights & Comments" at bounding box center [639, 408] width 58 height 12
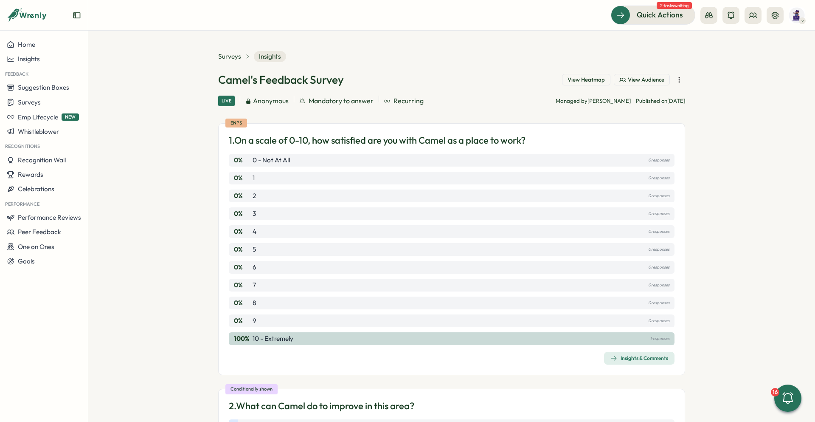
click at [707, 103] on section "Surveys Insights Camel's Feedback Survey View Heatmap View Audience Live Anonym…" at bounding box center [451, 226] width 727 height 391
click at [710, 124] on section "Surveys Insights Camel's Feedback Survey View Heatmap View Audience Live Anonym…" at bounding box center [451, 226] width 727 height 391
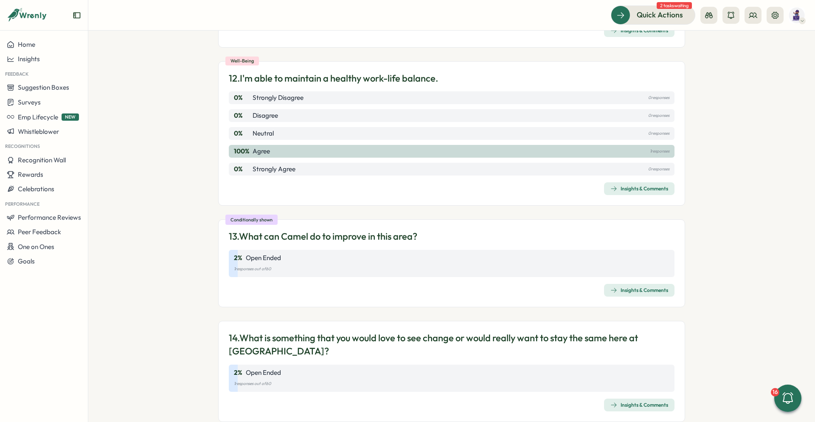
scroll to position [1773, 0]
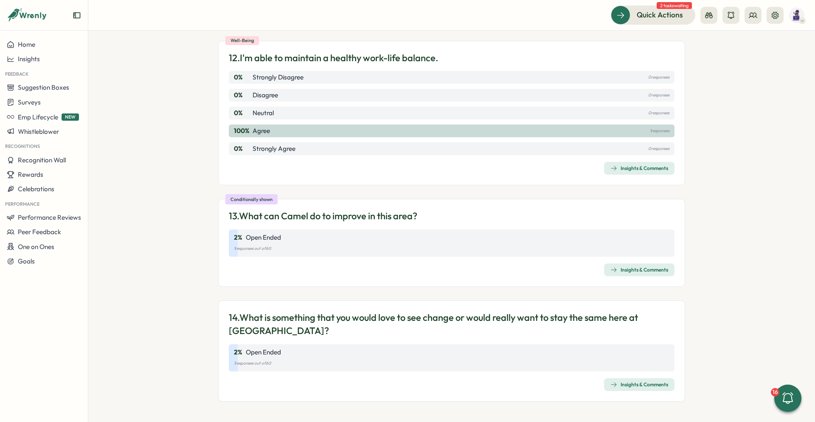
click at [750, 165] on section "Surveys Insights Camel's Feedback Survey View Heatmap View Audience Live Anonym…" at bounding box center [451, 226] width 727 height 391
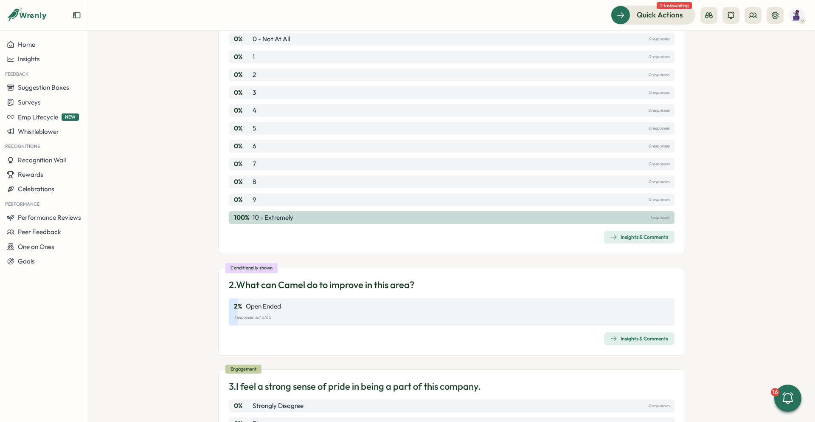
scroll to position [552, 0]
